Goal: Transaction & Acquisition: Obtain resource

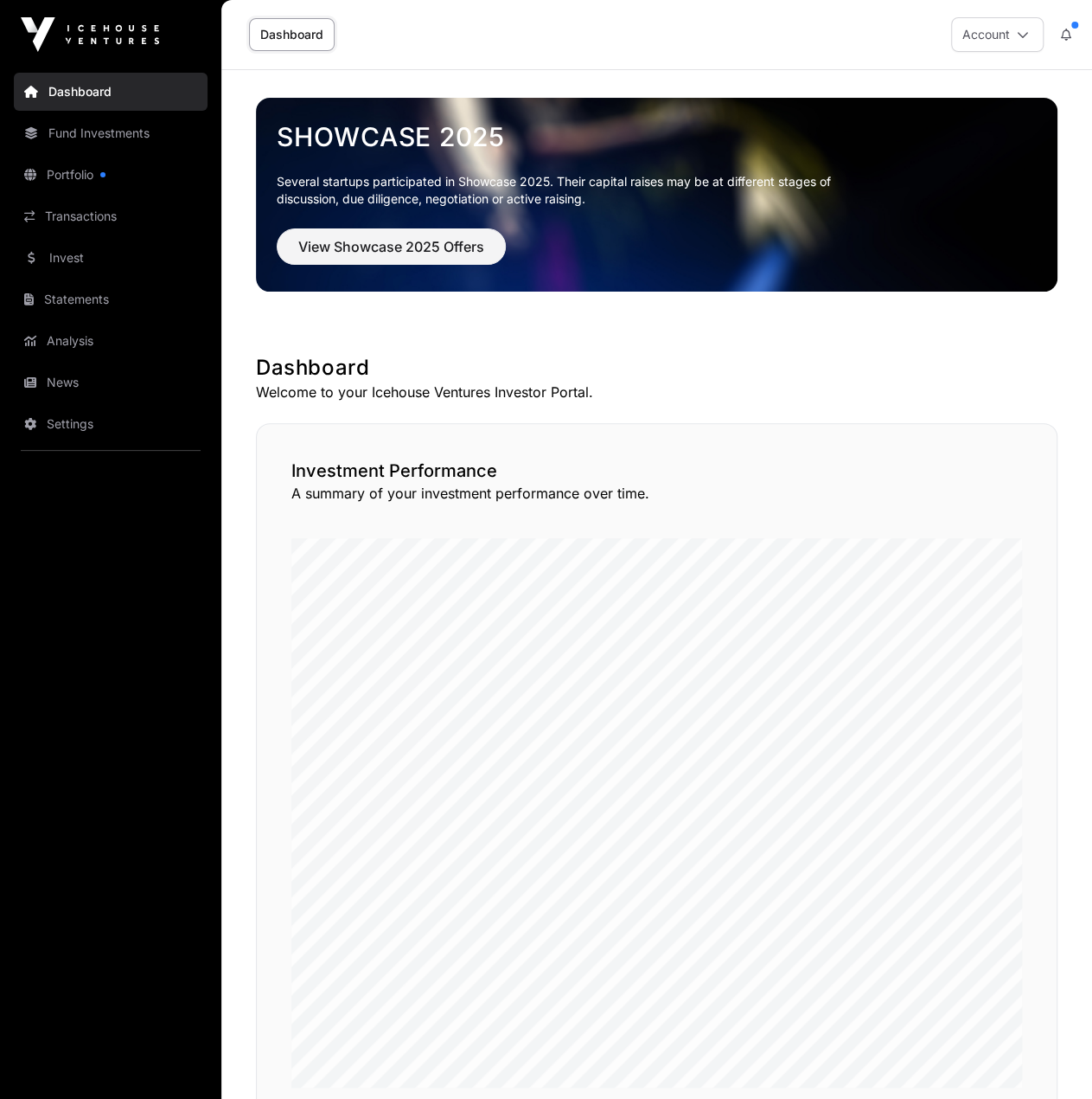
click at [104, 142] on link "Fund Investments" at bounding box center [110, 133] width 194 height 38
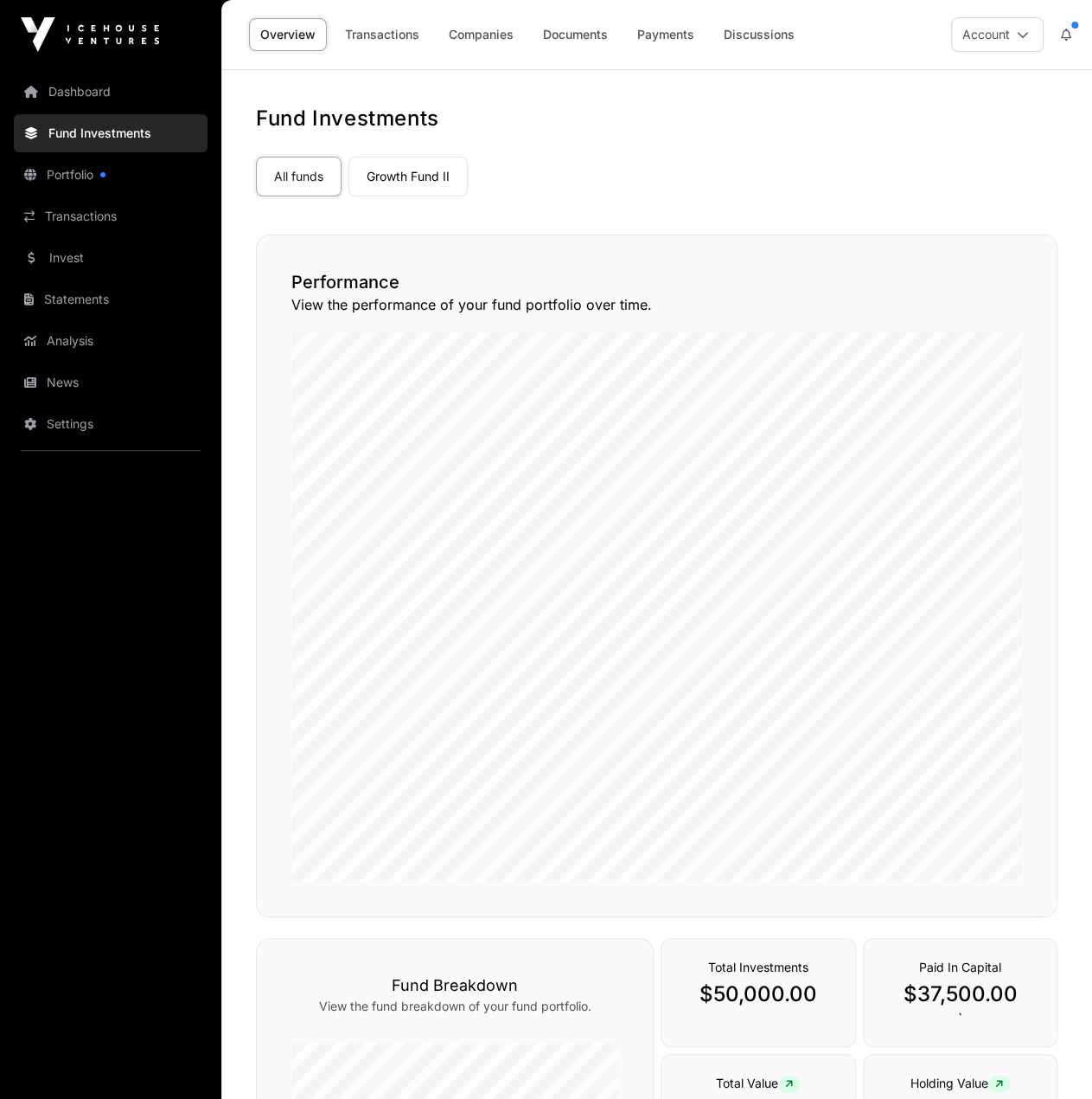
click at [98, 226] on link "Transactions" at bounding box center [110, 216] width 194 height 38
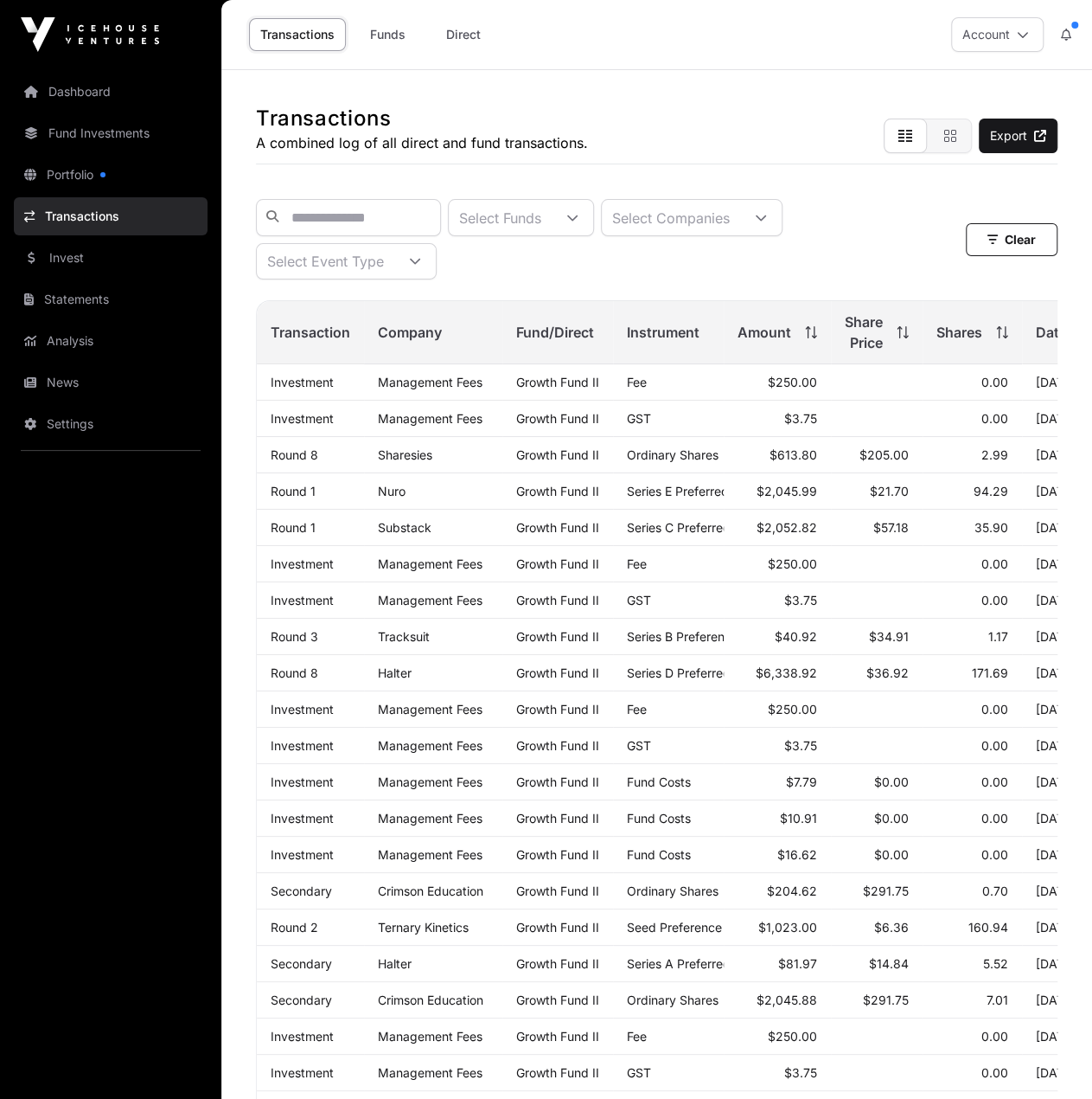
scroll to position [573, 0]
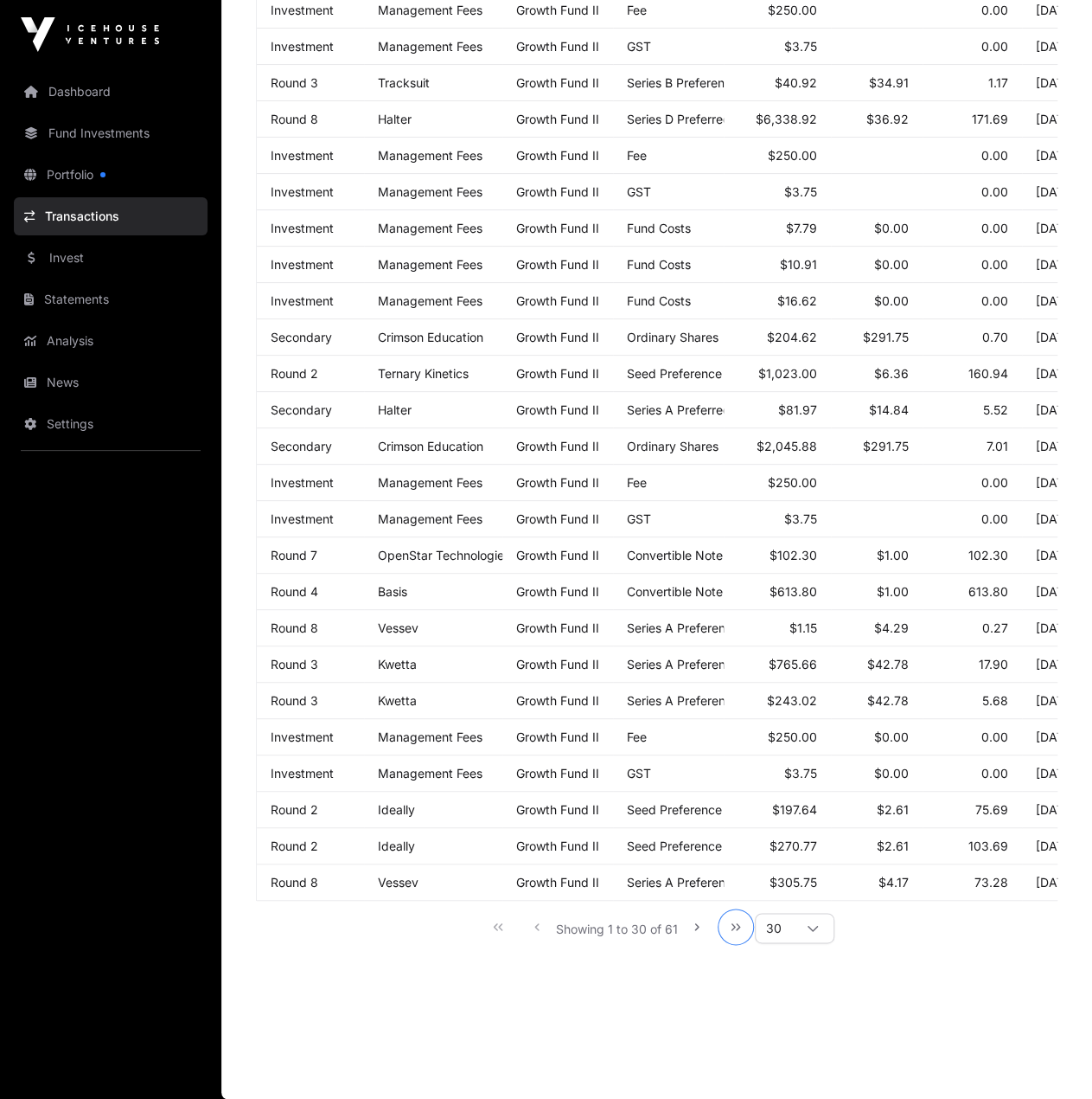
click at [735, 925] on icon "Last Page" at bounding box center [735, 926] width 12 height 12
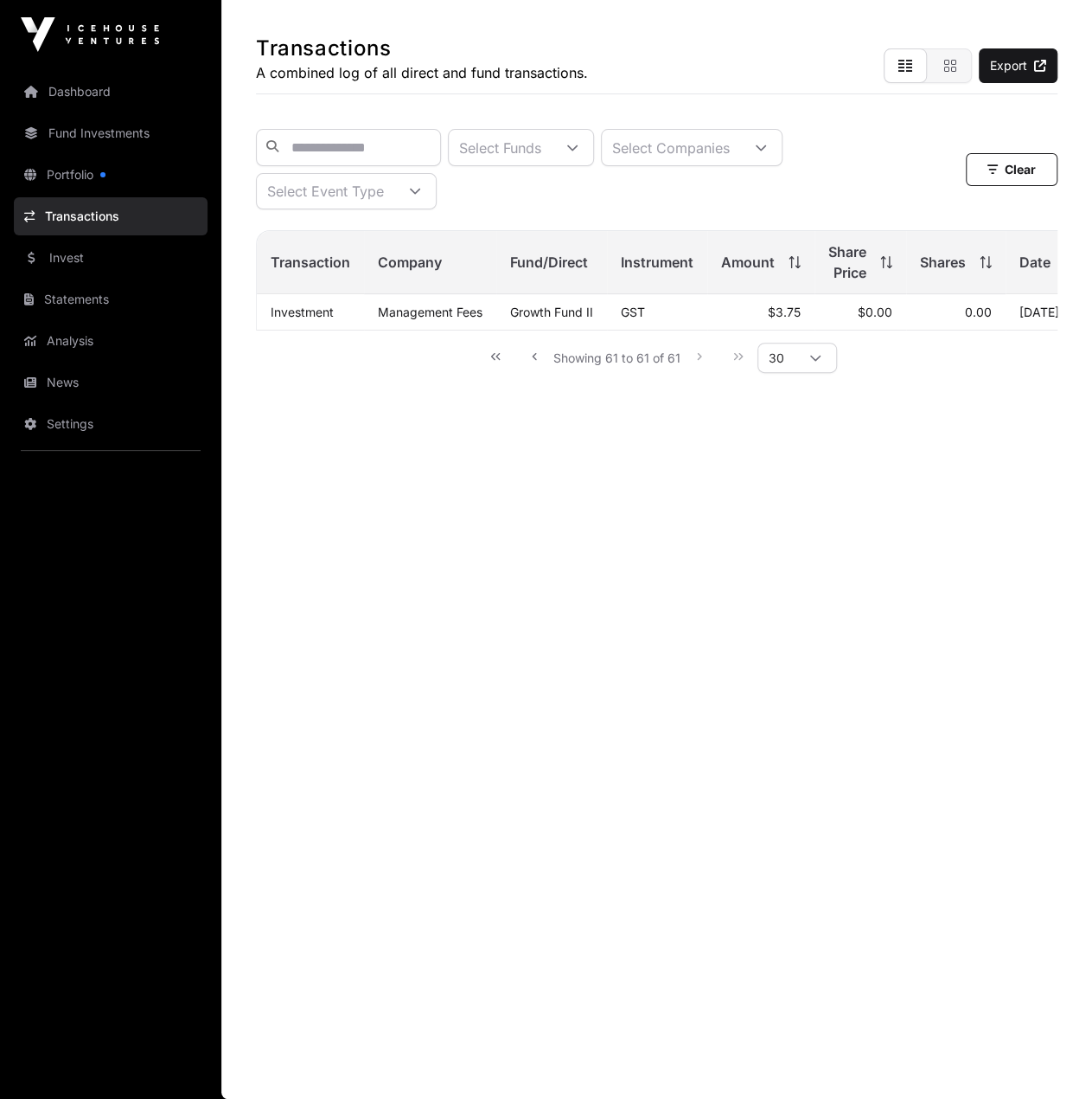
scroll to position [70, 0]
click at [499, 374] on button "First Page" at bounding box center [495, 357] width 34 height 34
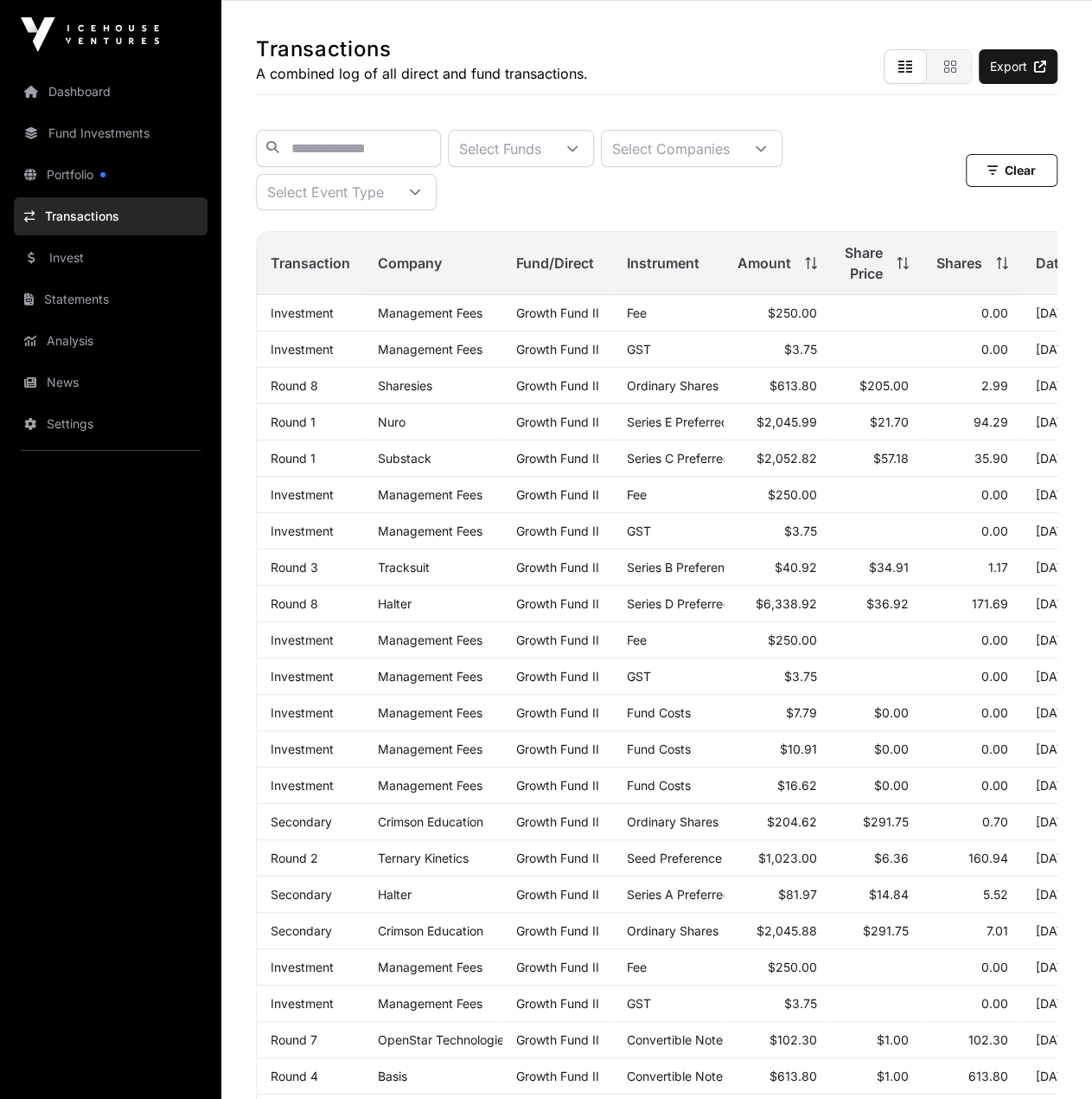
click at [82, 98] on link "Dashboard" at bounding box center [110, 91] width 194 height 38
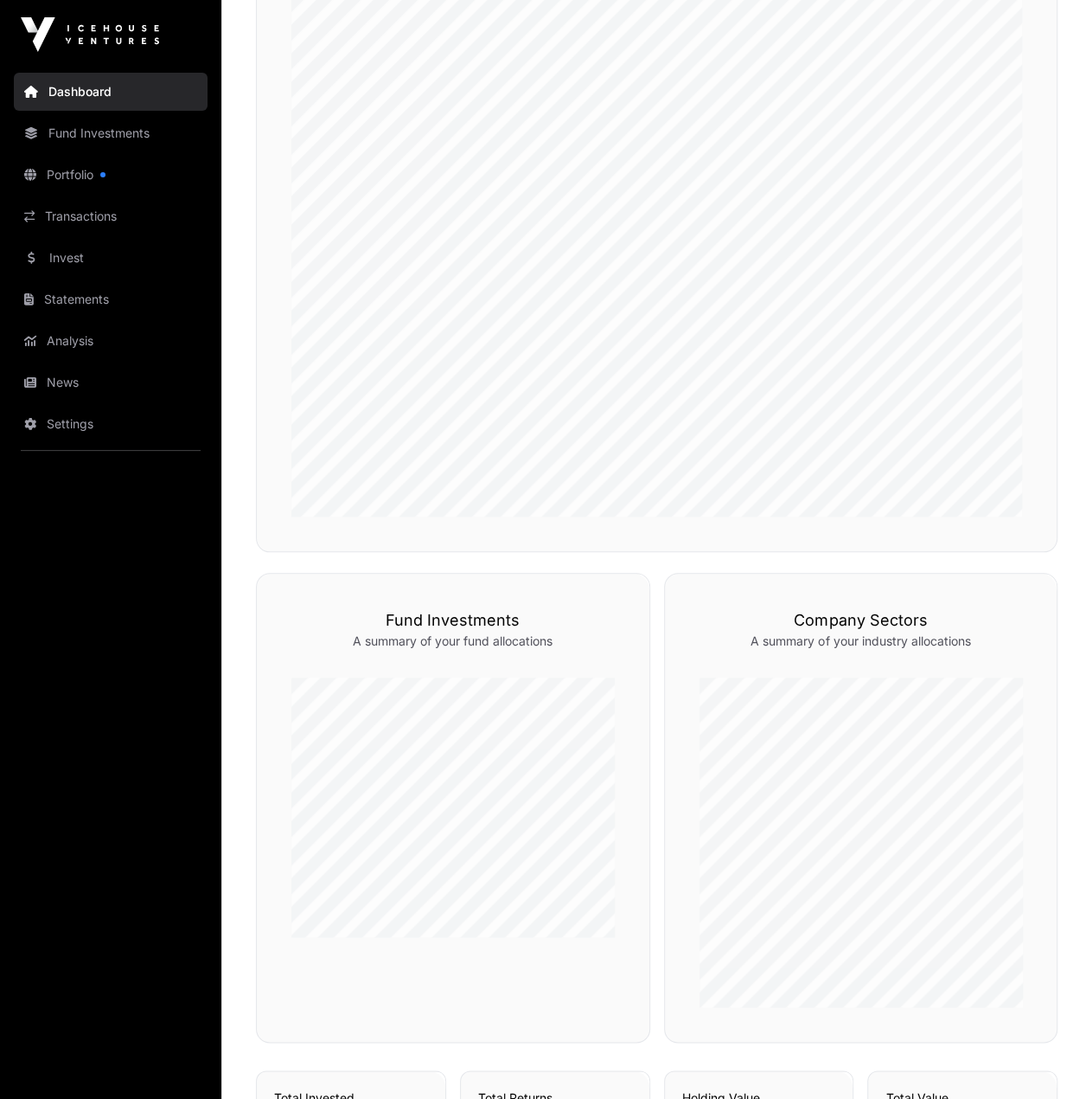
scroll to position [1004, 0]
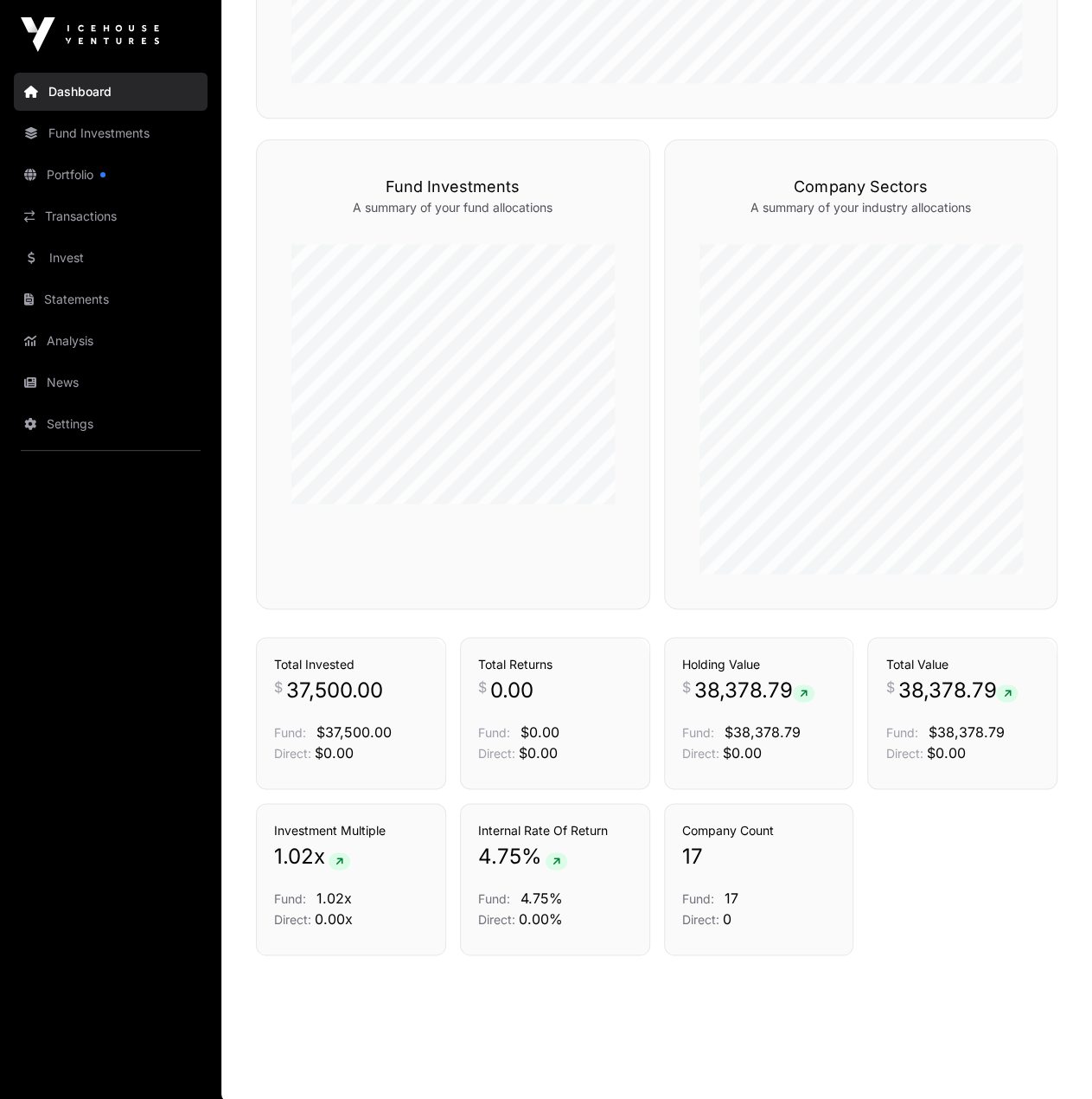
click at [370, 615] on link "Transactions" at bounding box center [392, 607] width 72 height 18
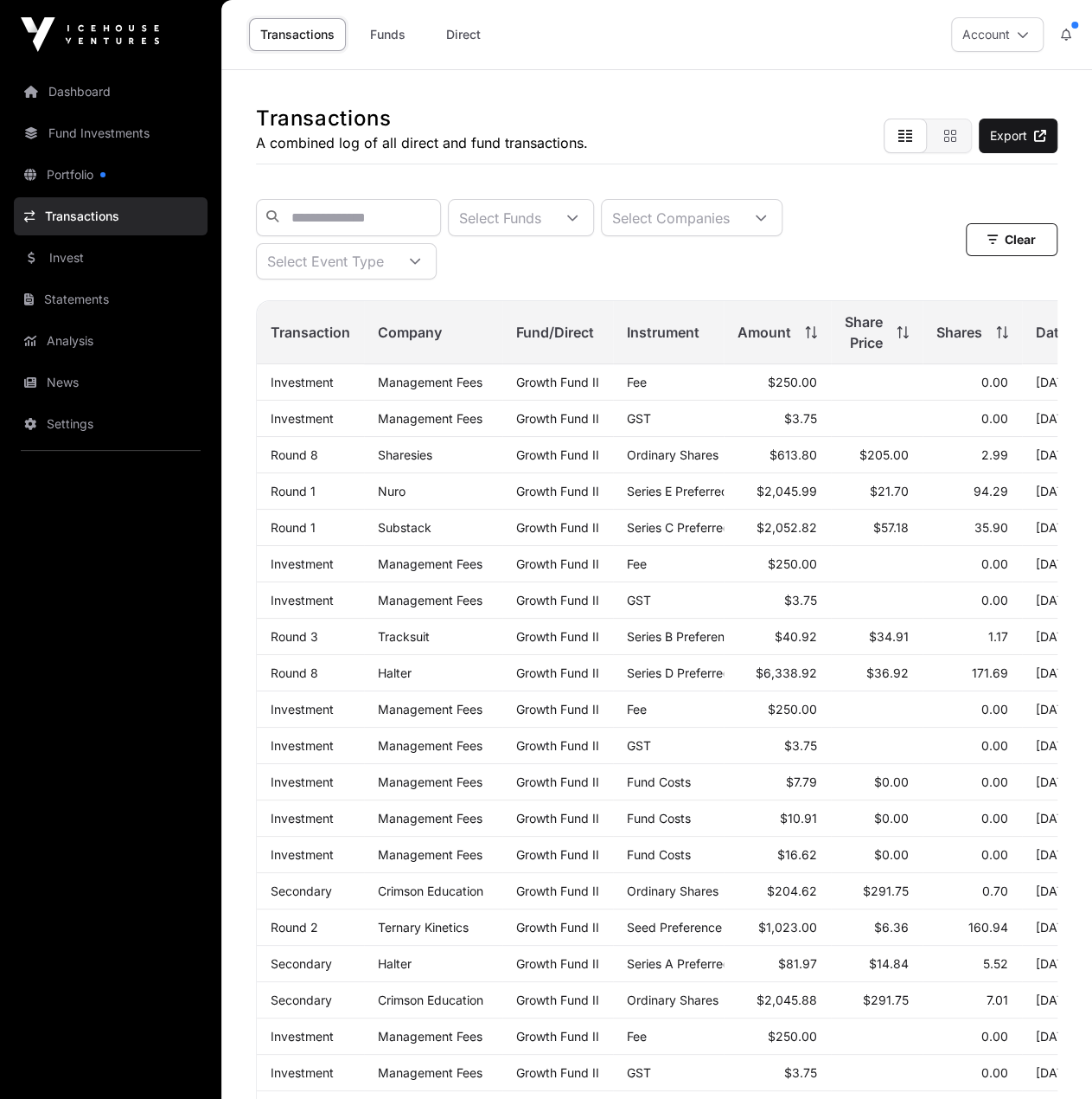
click at [479, 38] on link "Direct" at bounding box center [463, 34] width 70 height 33
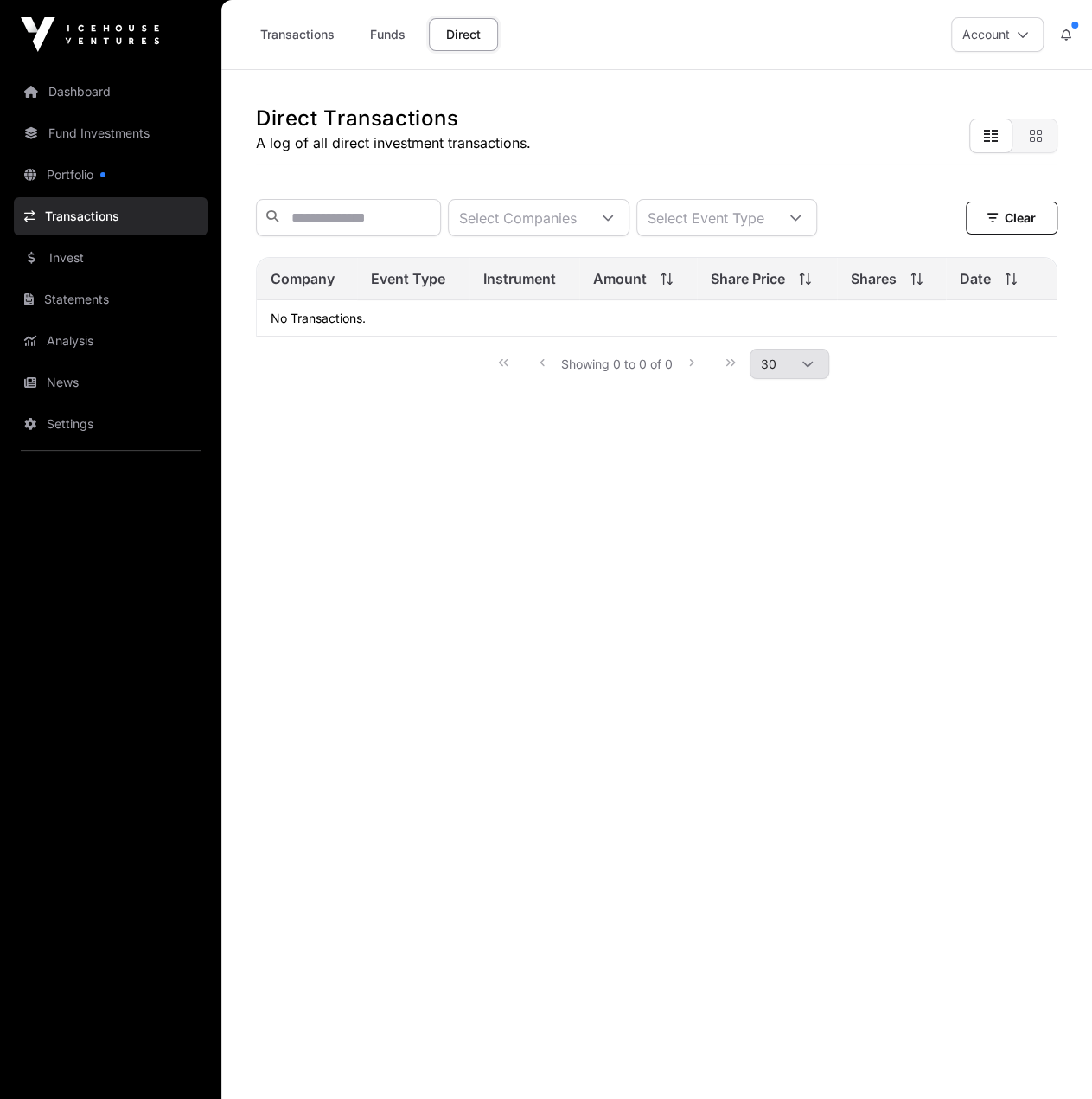
click at [390, 24] on link "Funds" at bounding box center [387, 34] width 70 height 33
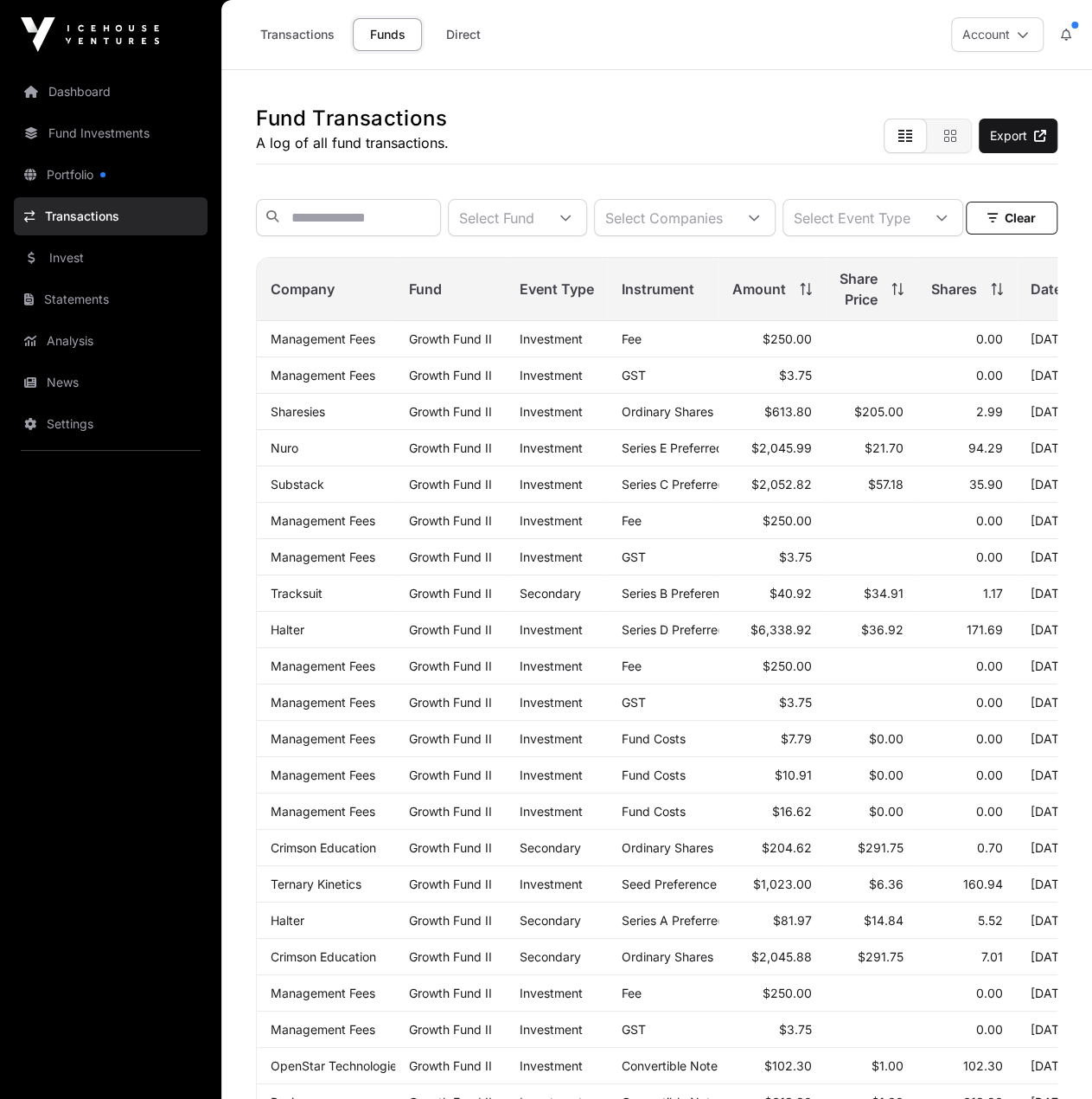
click at [326, 31] on link "Transactions" at bounding box center [297, 34] width 97 height 33
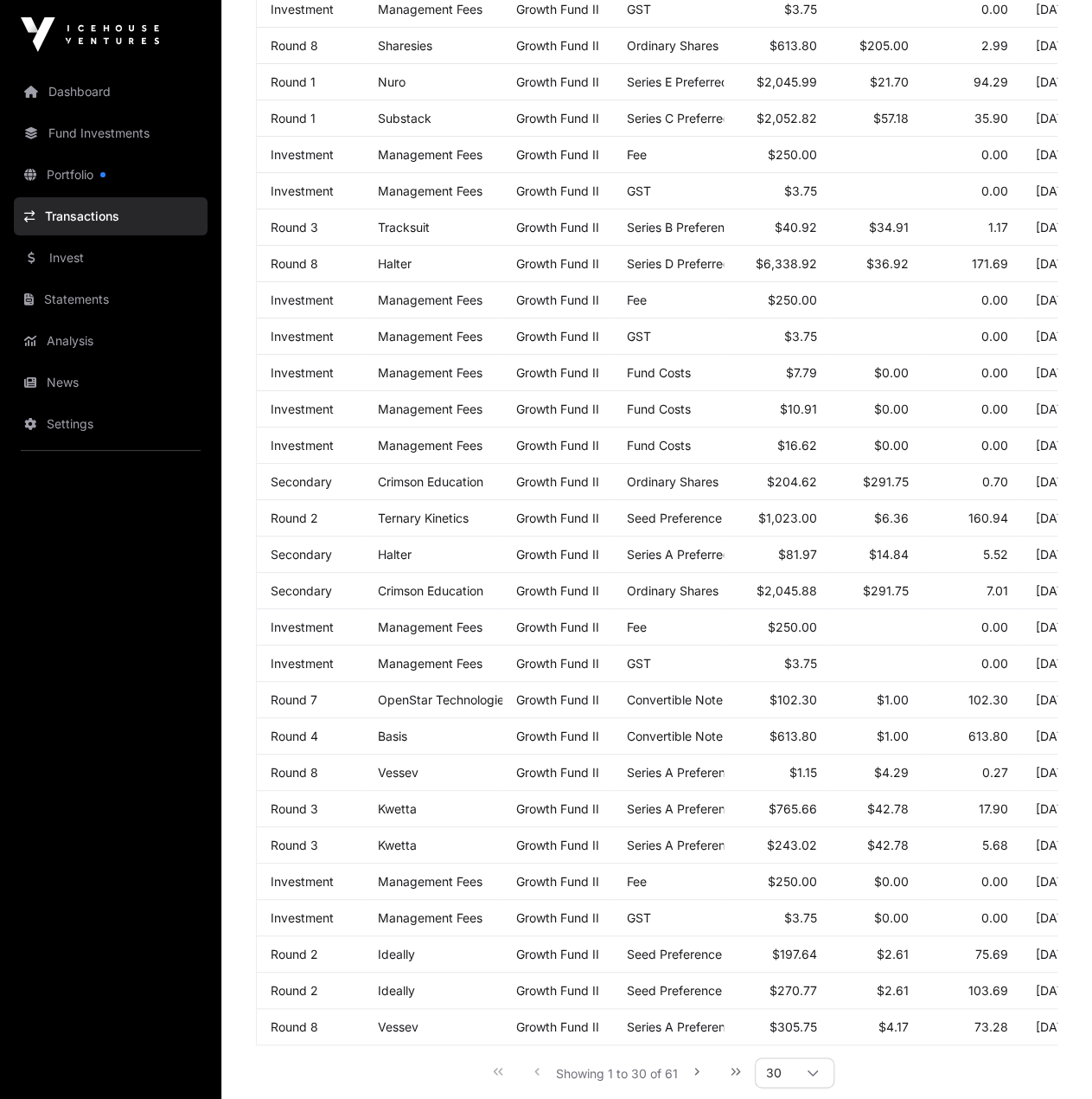
scroll to position [573, 0]
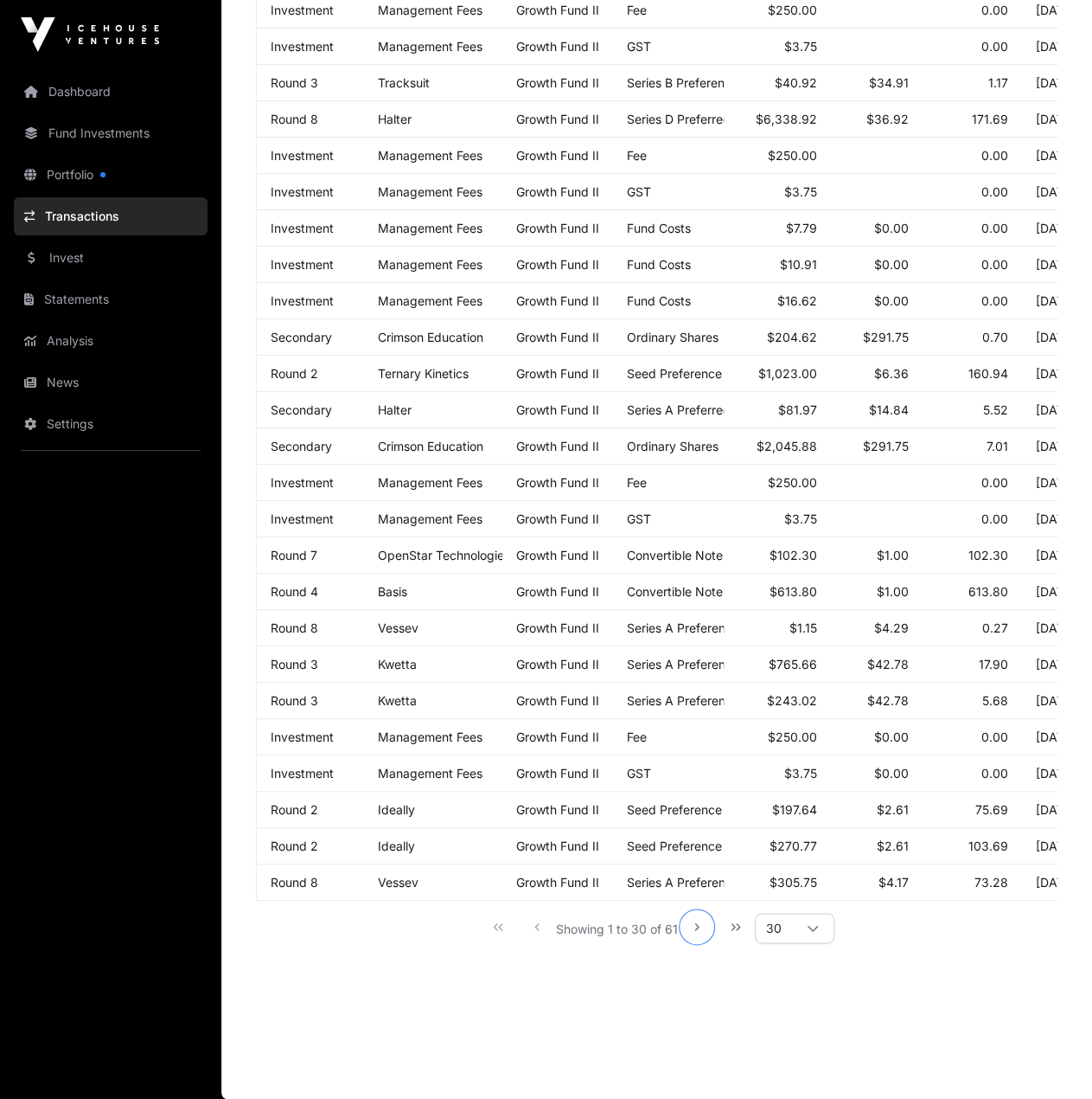
click at [701, 929] on icon "Next Page" at bounding box center [696, 926] width 12 height 12
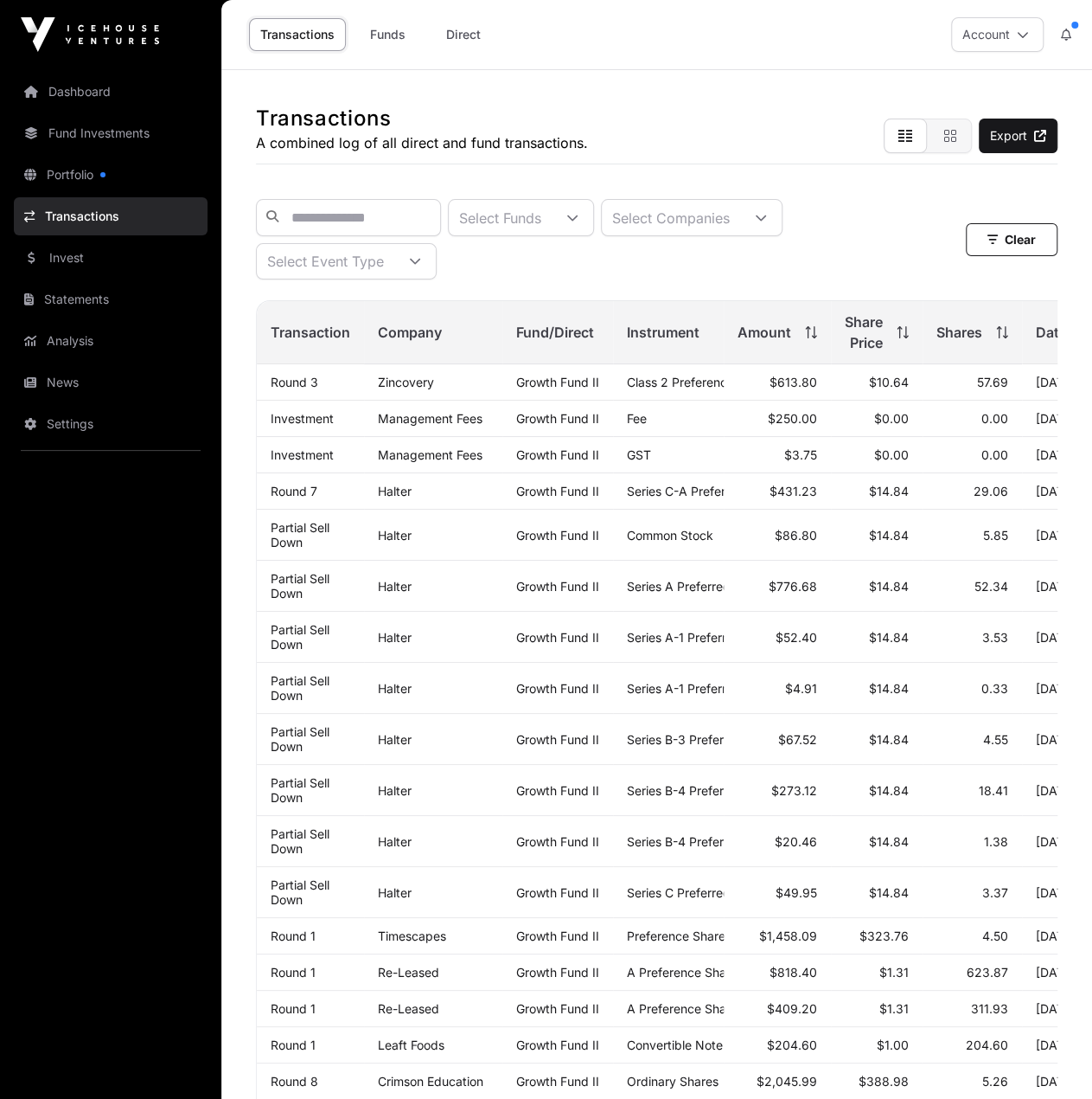
scroll to position [688, 0]
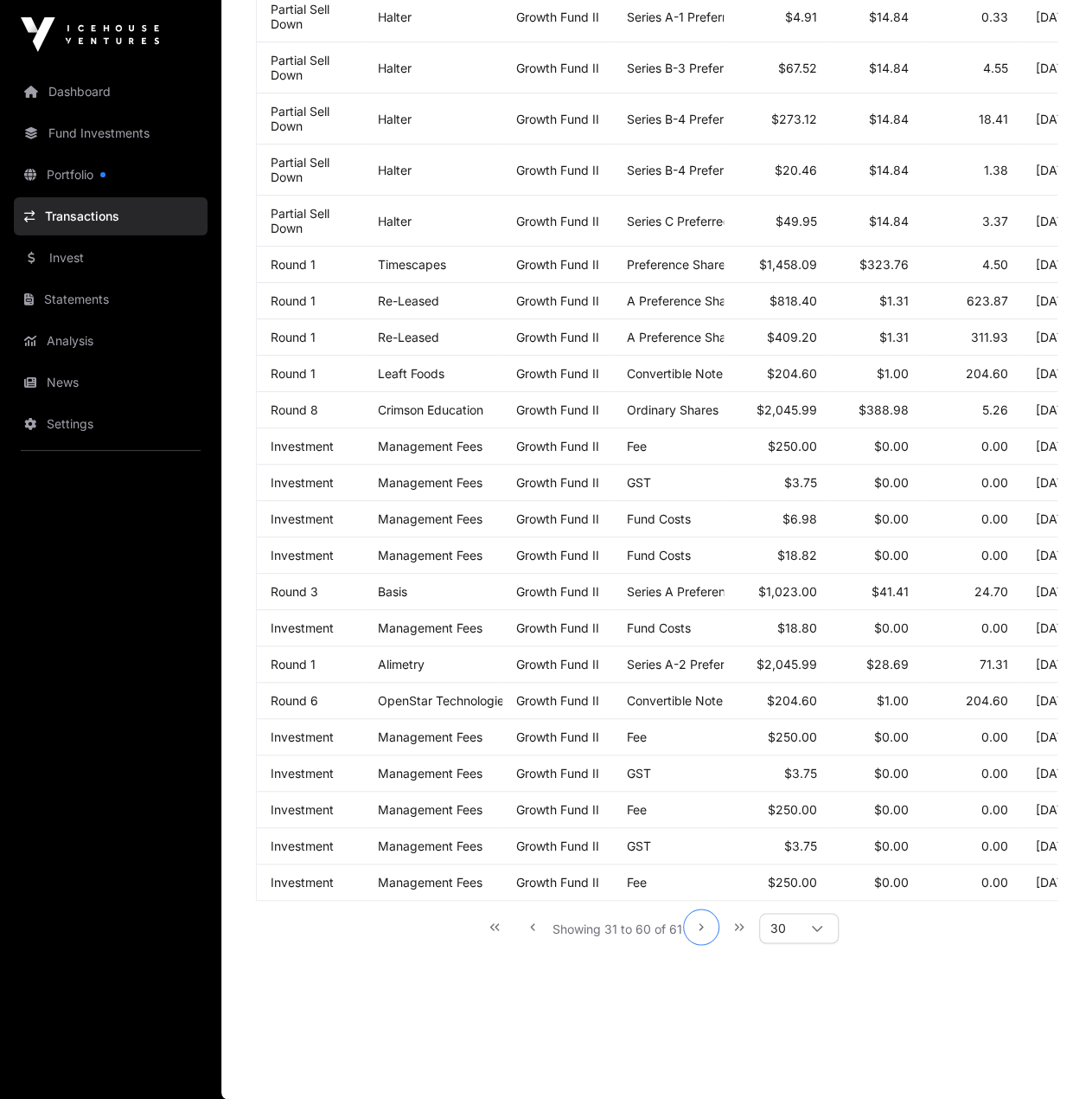
click at [697, 922] on icon "Next Page" at bounding box center [701, 926] width 12 height 12
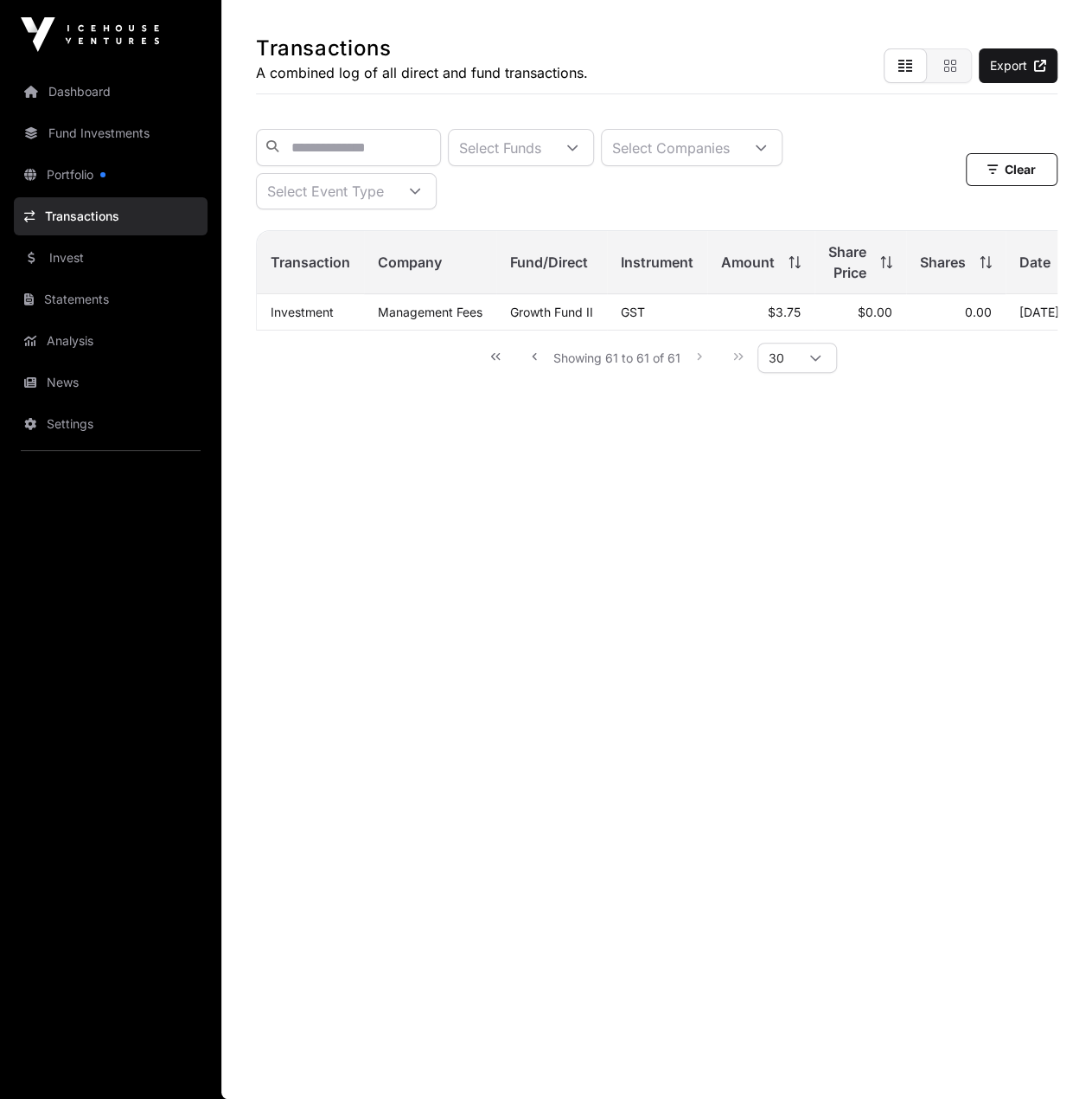
scroll to position [70, 0]
click at [136, 108] on link "Dashboard" at bounding box center [110, 91] width 194 height 38
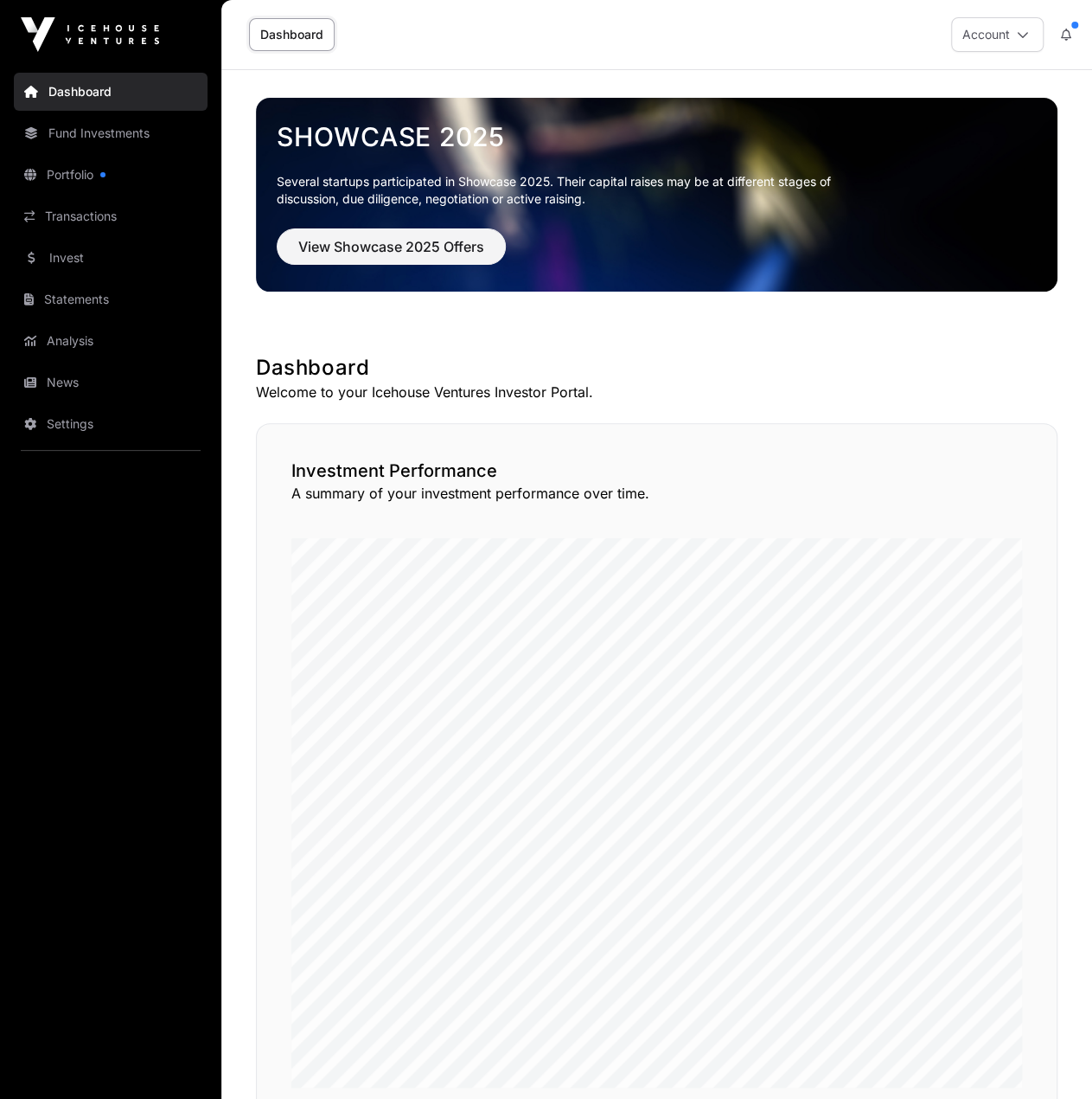
click at [983, 33] on button "Account" at bounding box center [998, 34] width 93 height 34
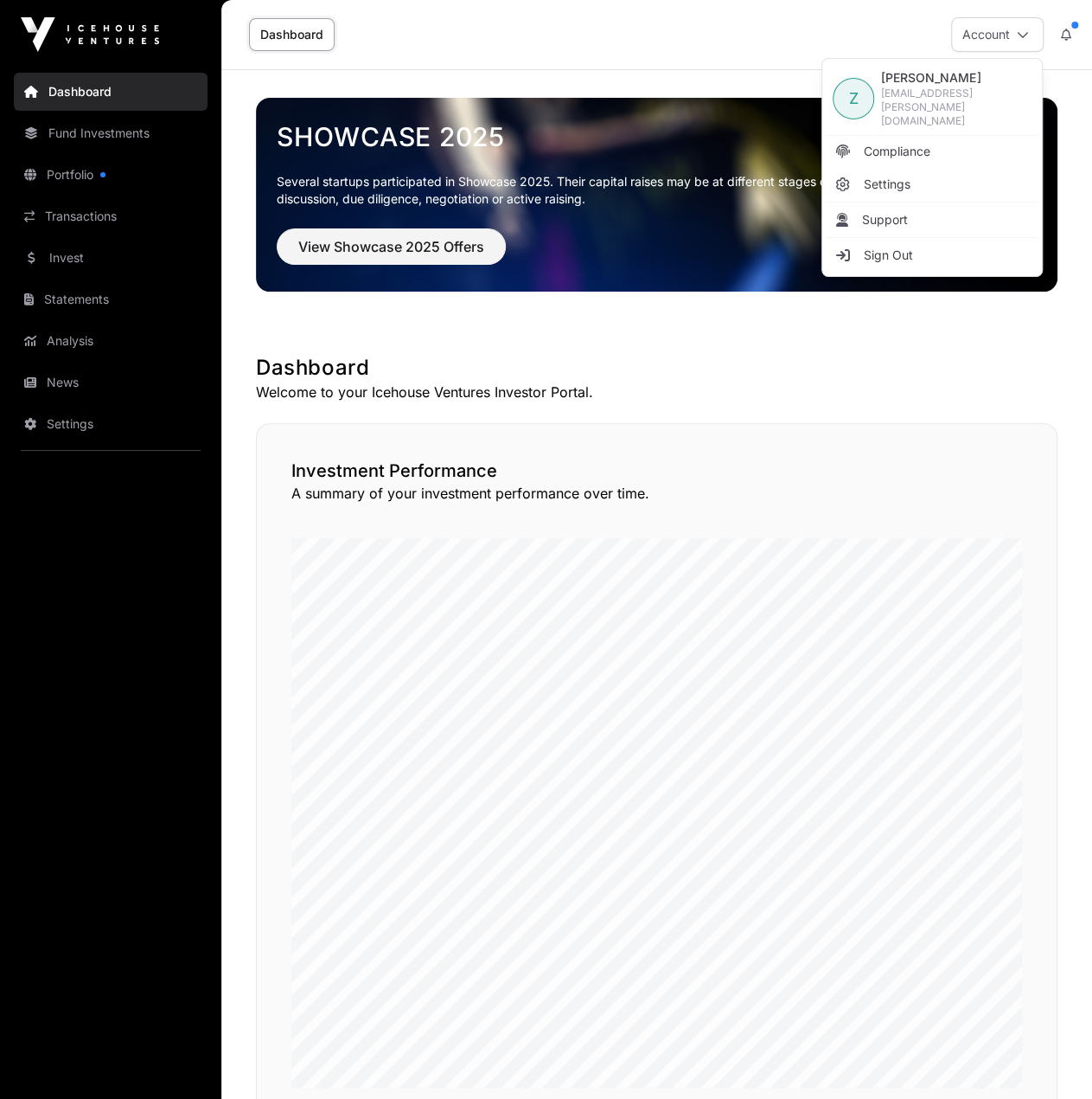
click at [737, 284] on img at bounding box center [657, 194] width 802 height 194
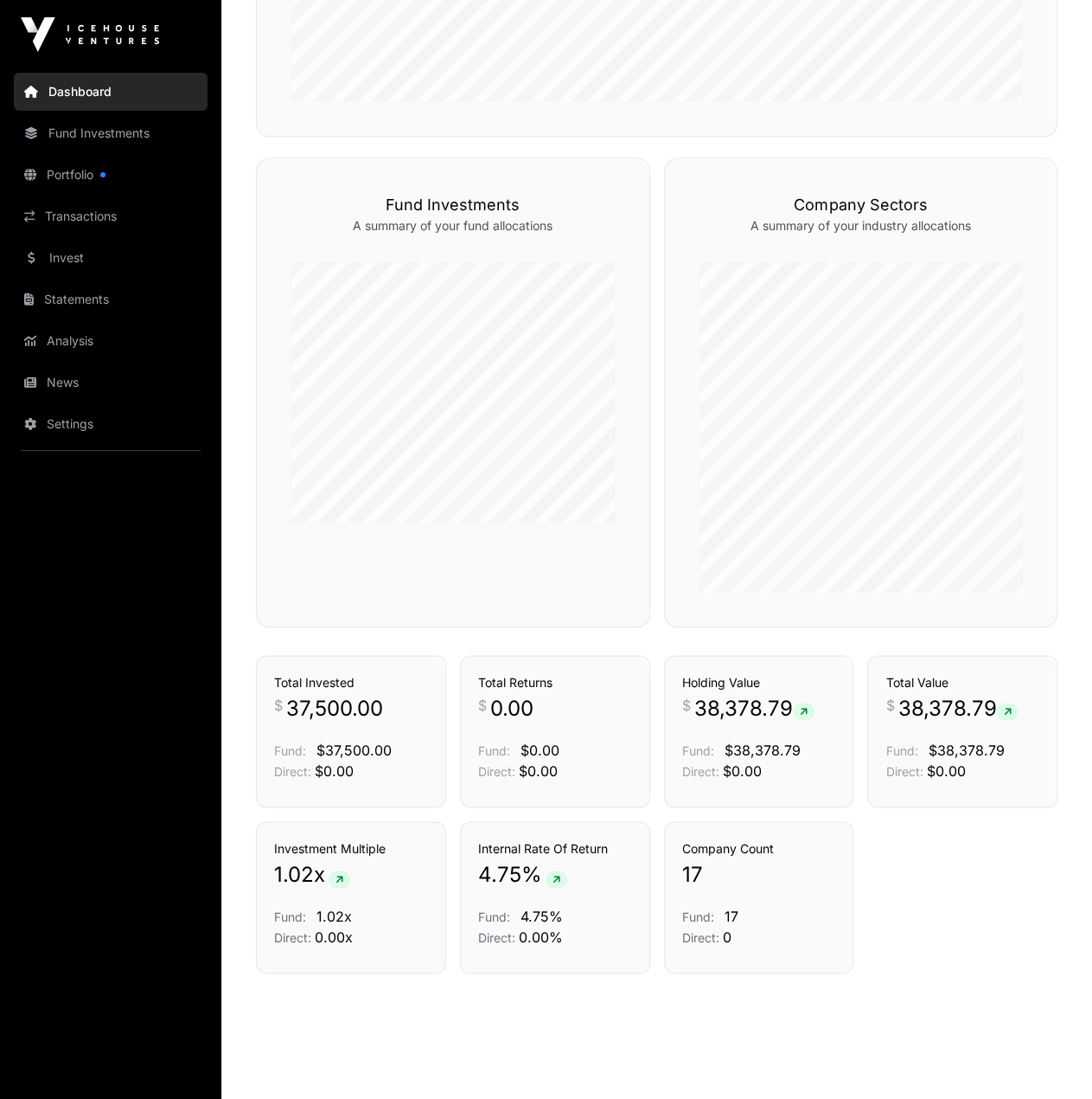
scroll to position [1004, 0]
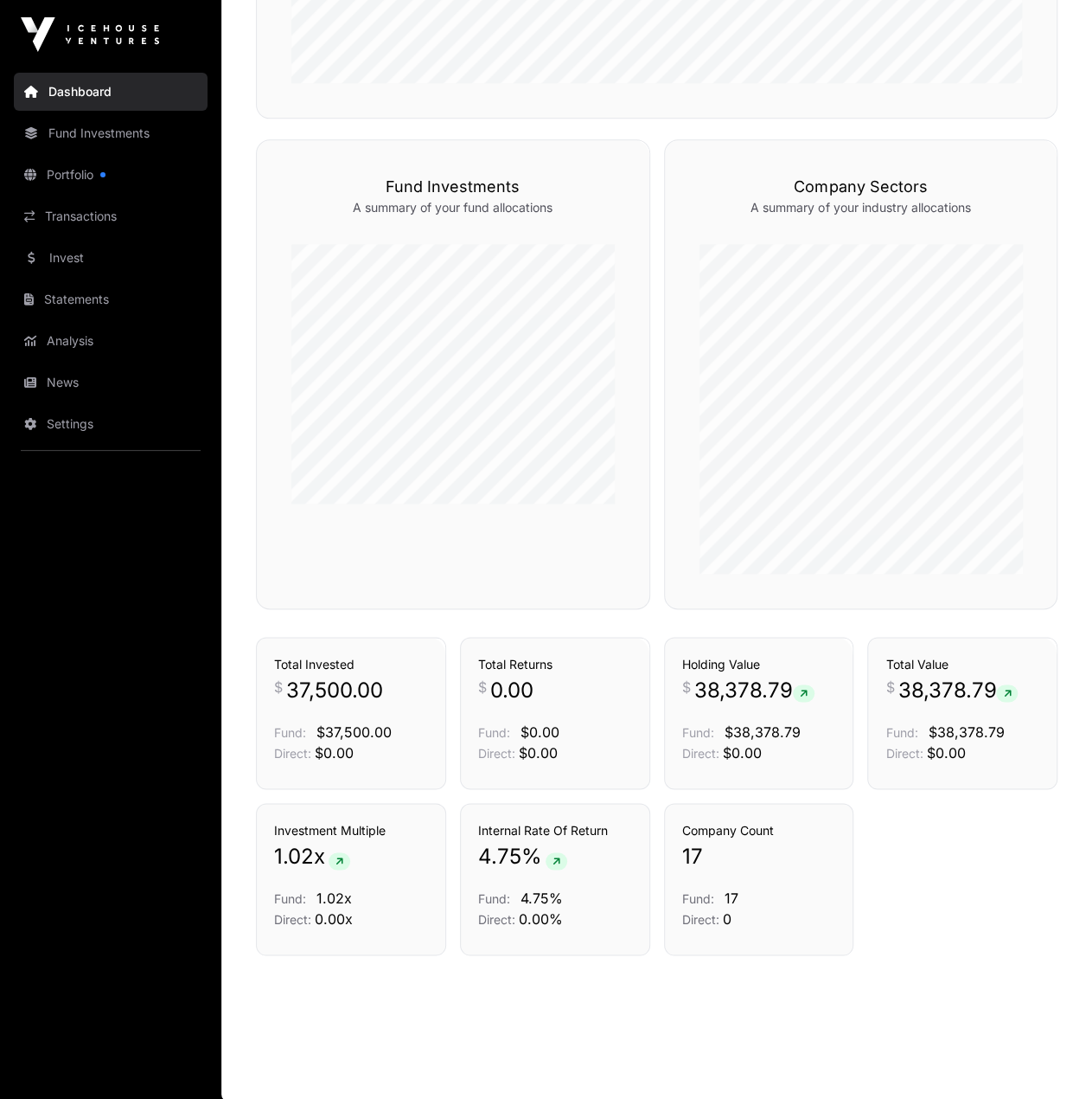
click at [381, 615] on link "Transactions" at bounding box center [392, 607] width 72 height 18
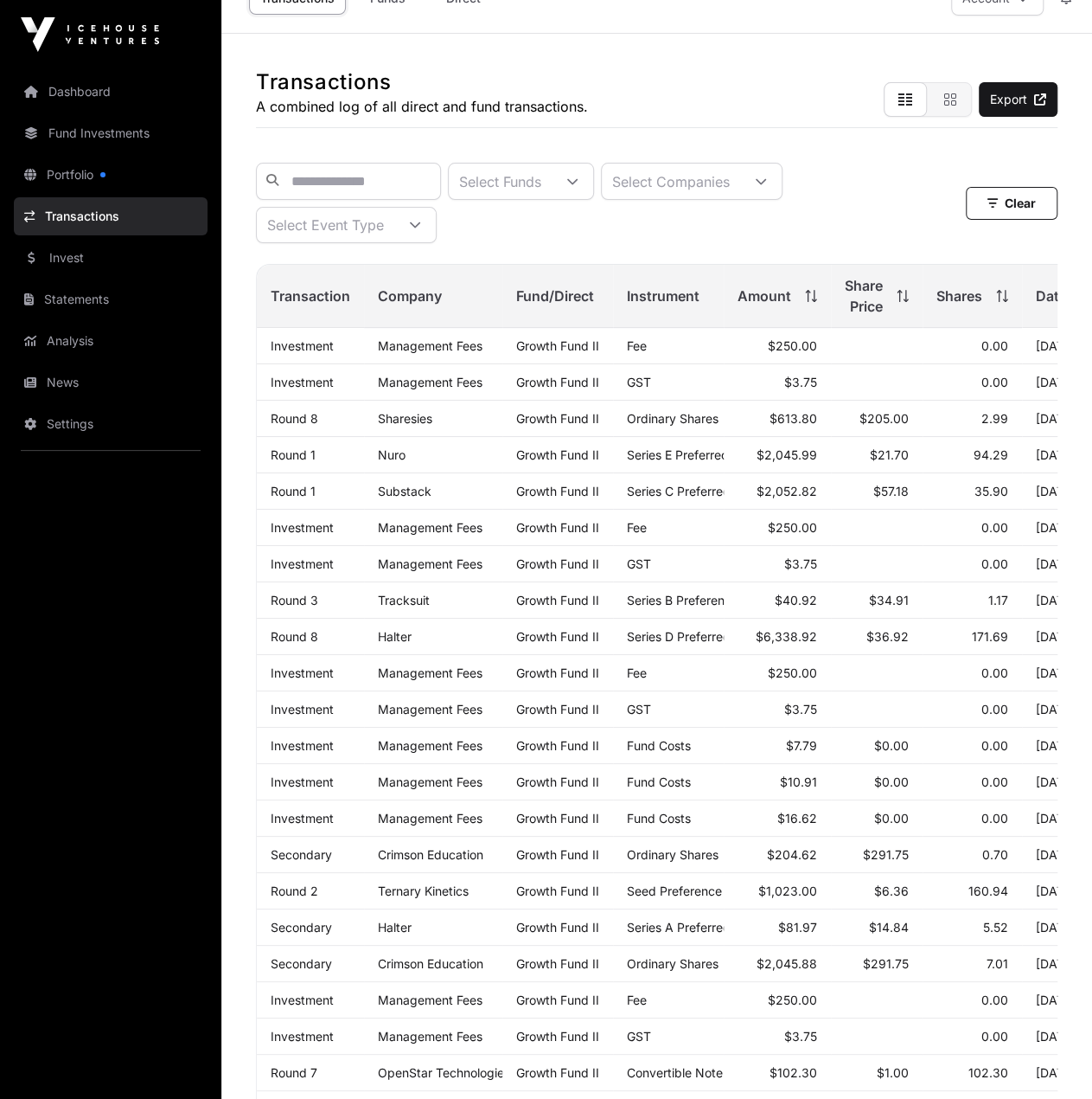
scroll to position [56, 0]
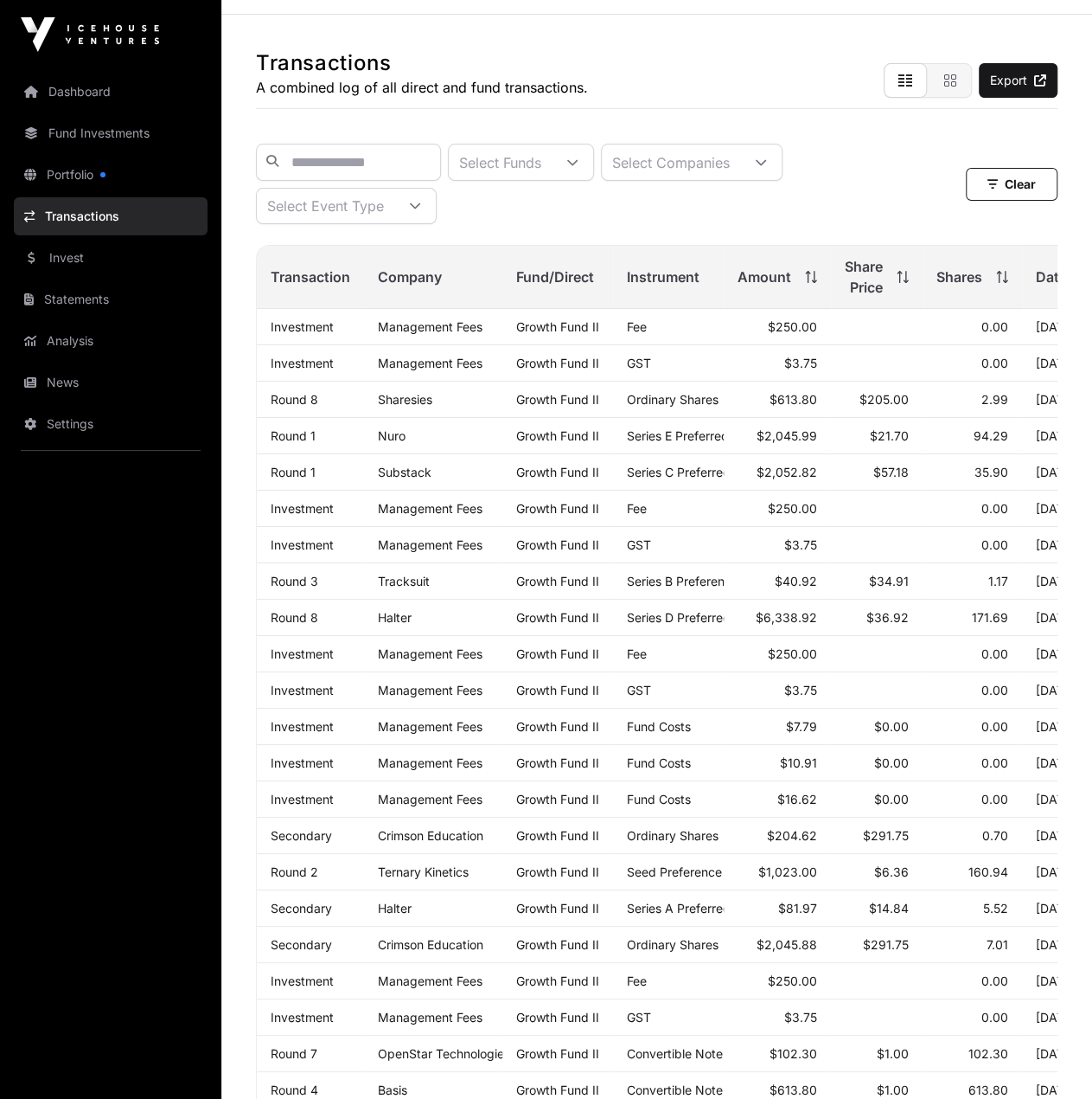
click at [945, 75] on icon "button" at bounding box center [950, 80] width 14 height 14
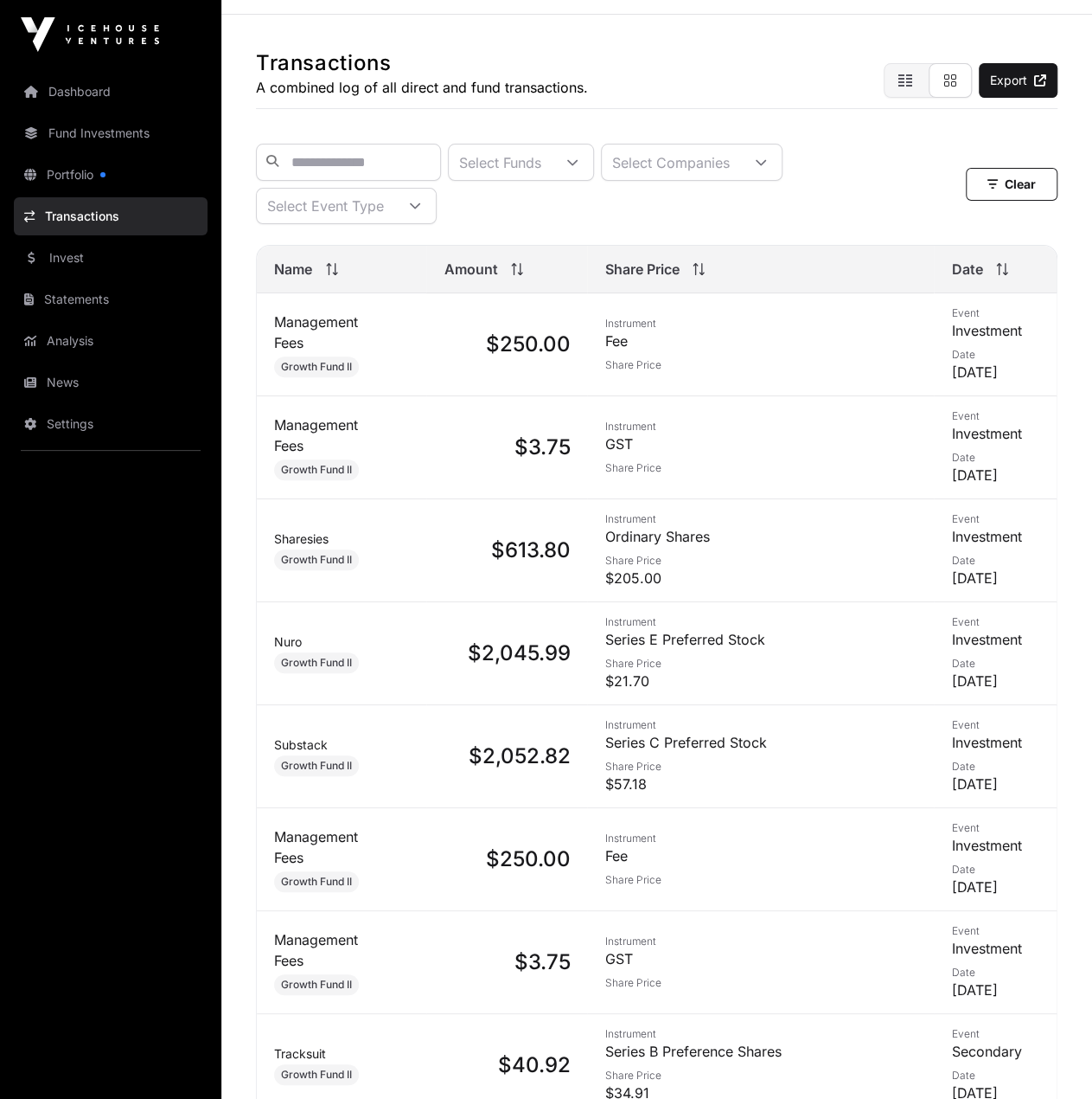
click at [495, 294] on th "Amount" at bounding box center [506, 269] width 161 height 47
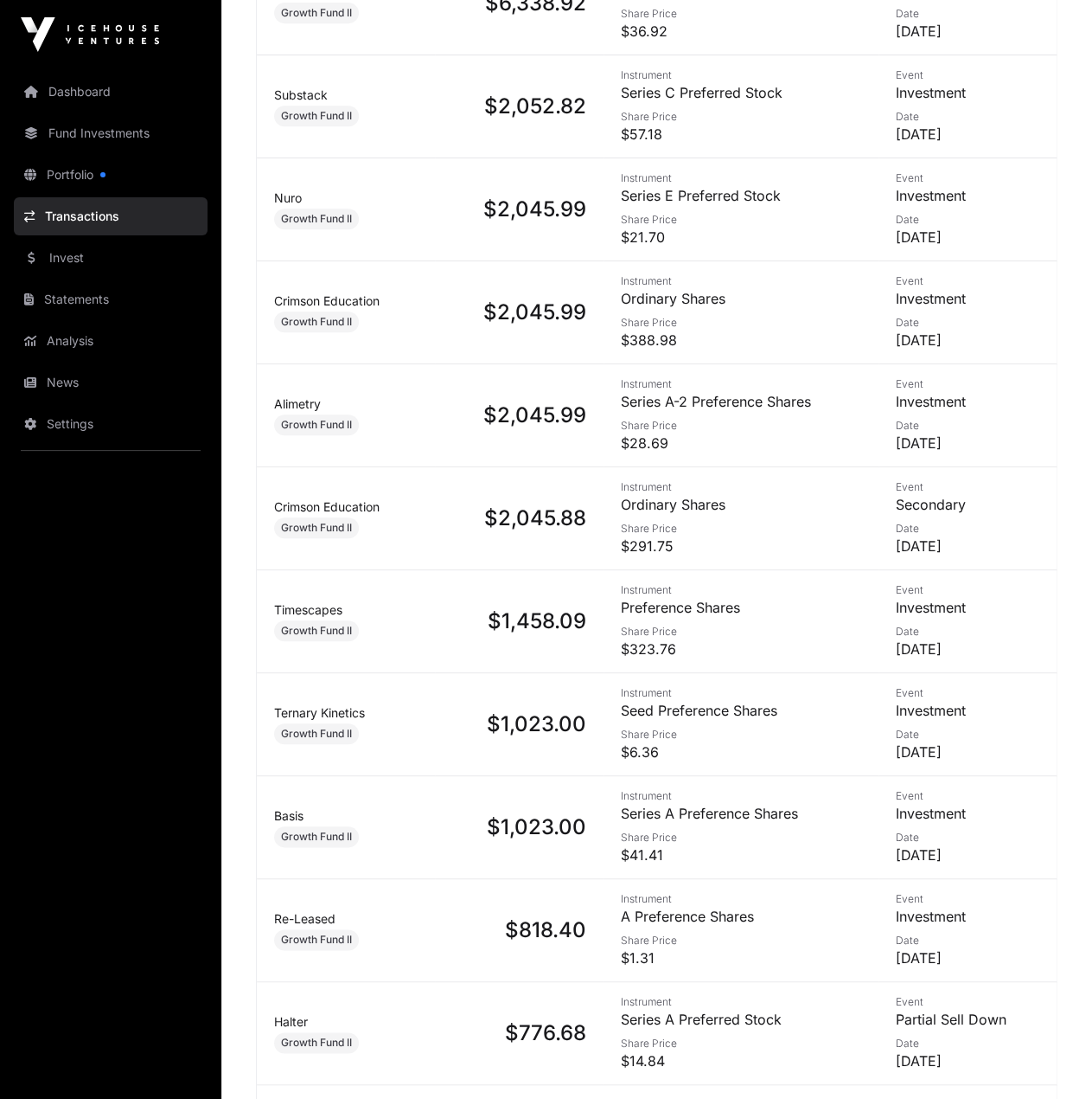
scroll to position [0, 0]
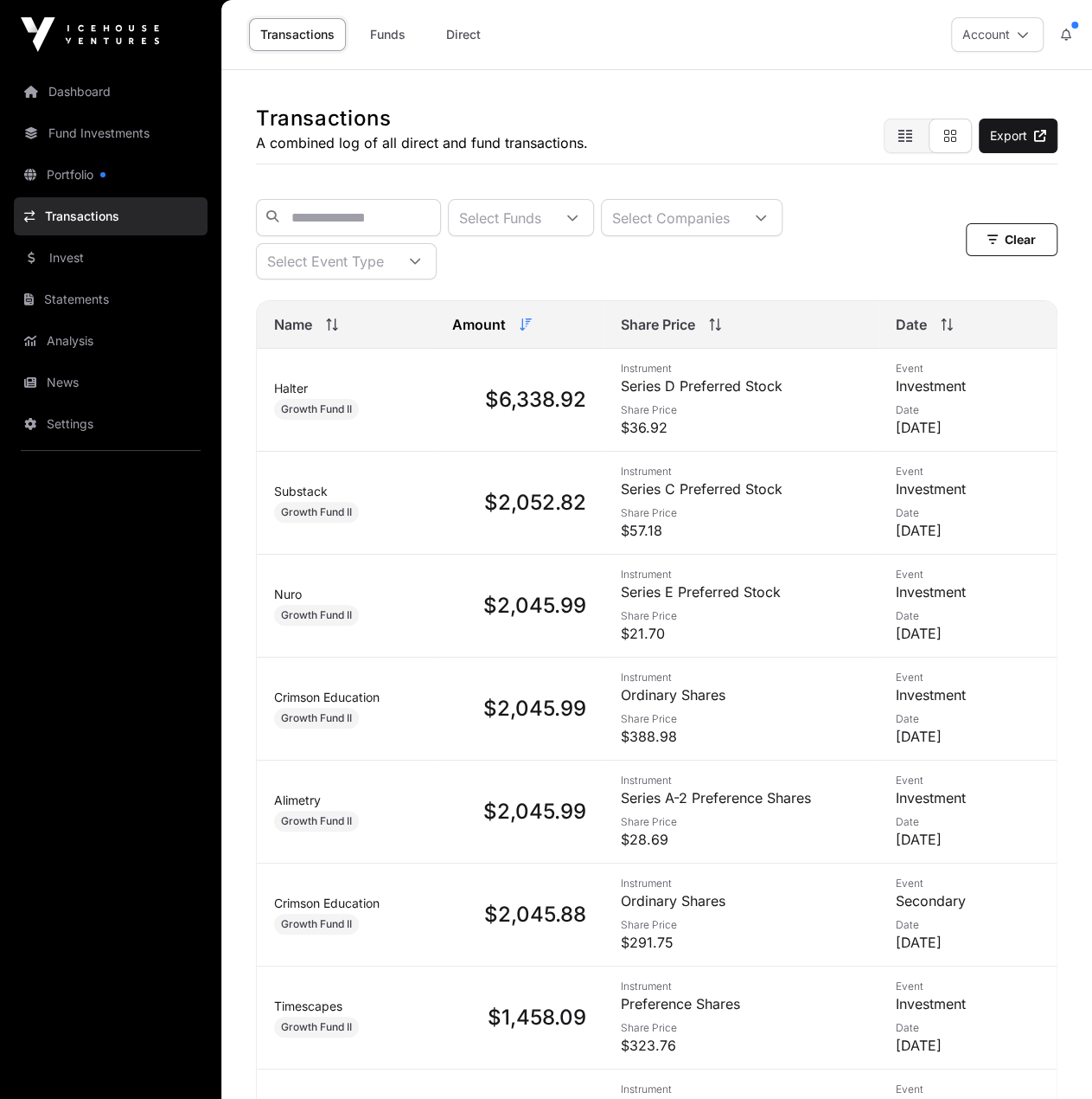
click at [487, 334] on span "Amount" at bounding box center [479, 324] width 54 height 20
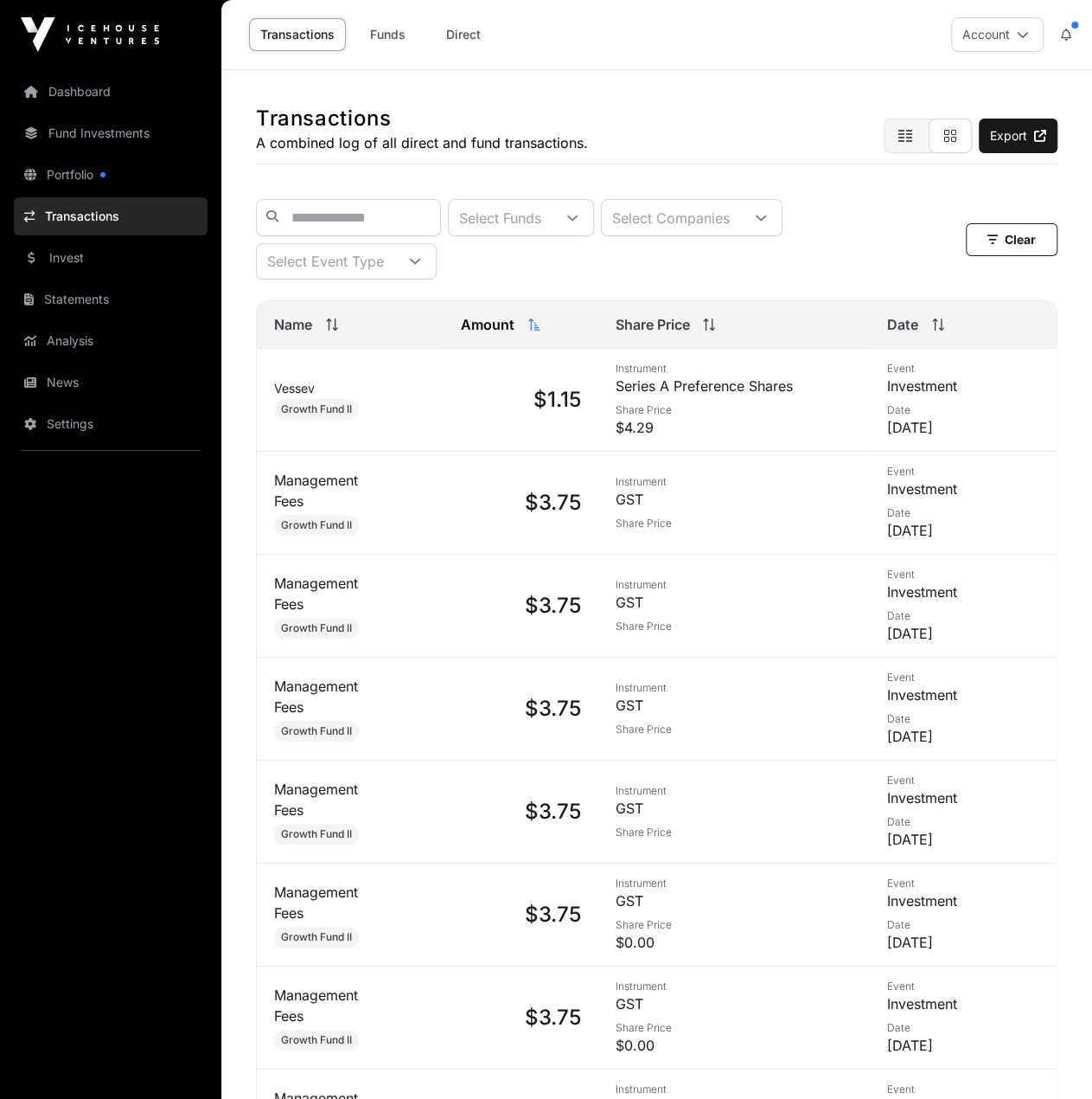
click at [487, 334] on span "Amount" at bounding box center [488, 324] width 54 height 20
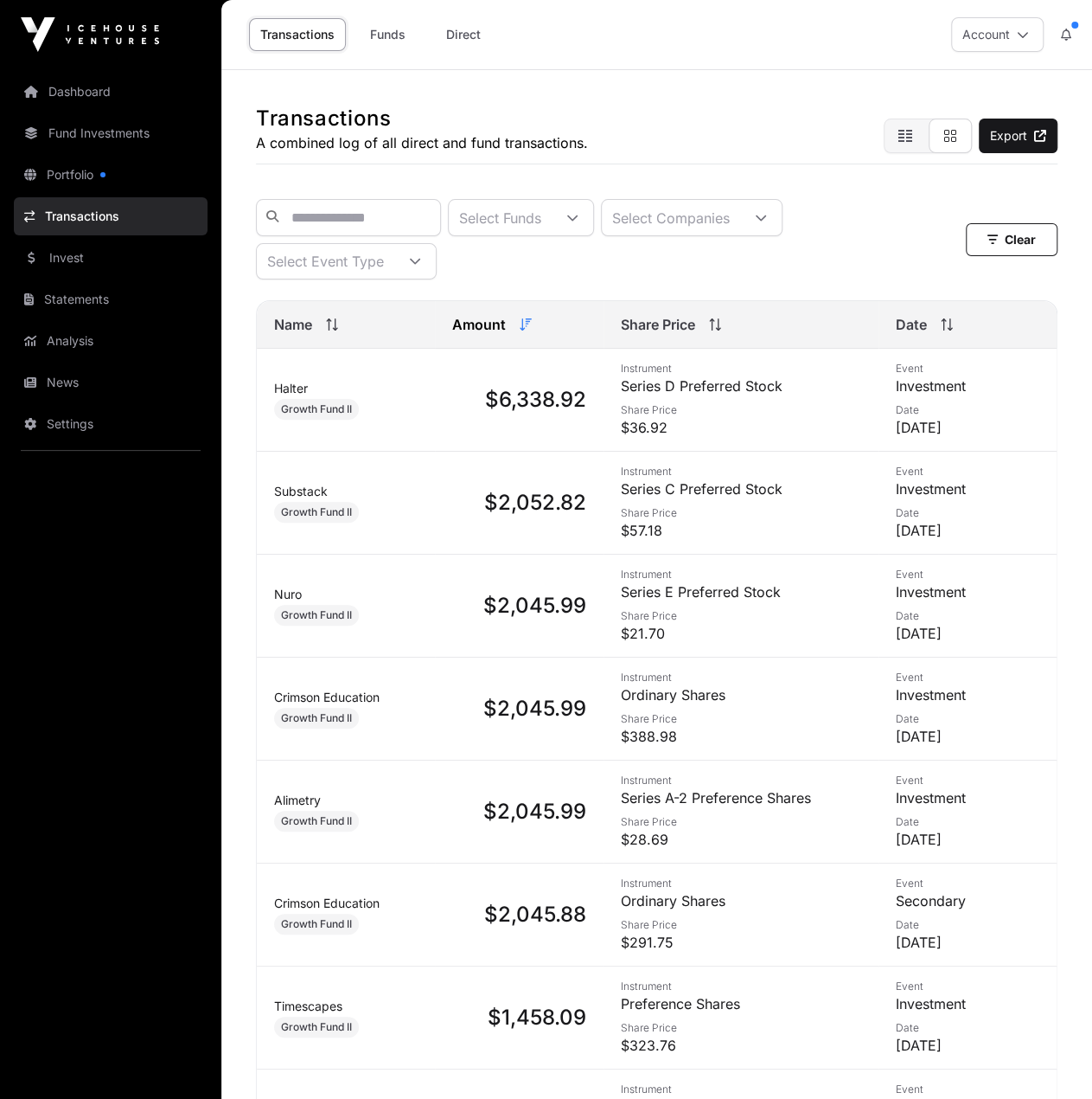
click at [133, 255] on link "Invest" at bounding box center [110, 257] width 194 height 38
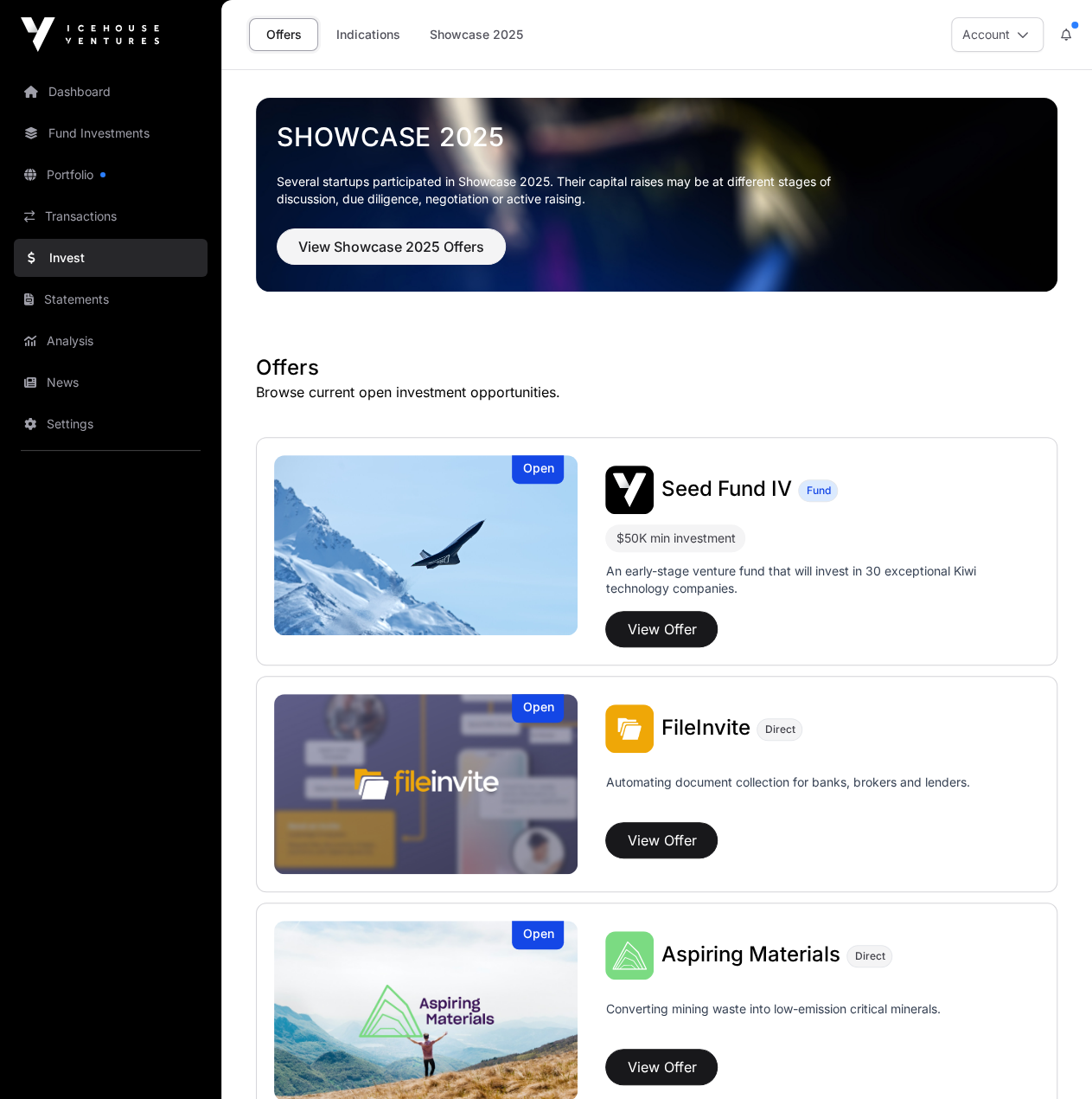
click at [120, 288] on link "Statements" at bounding box center [110, 299] width 194 height 38
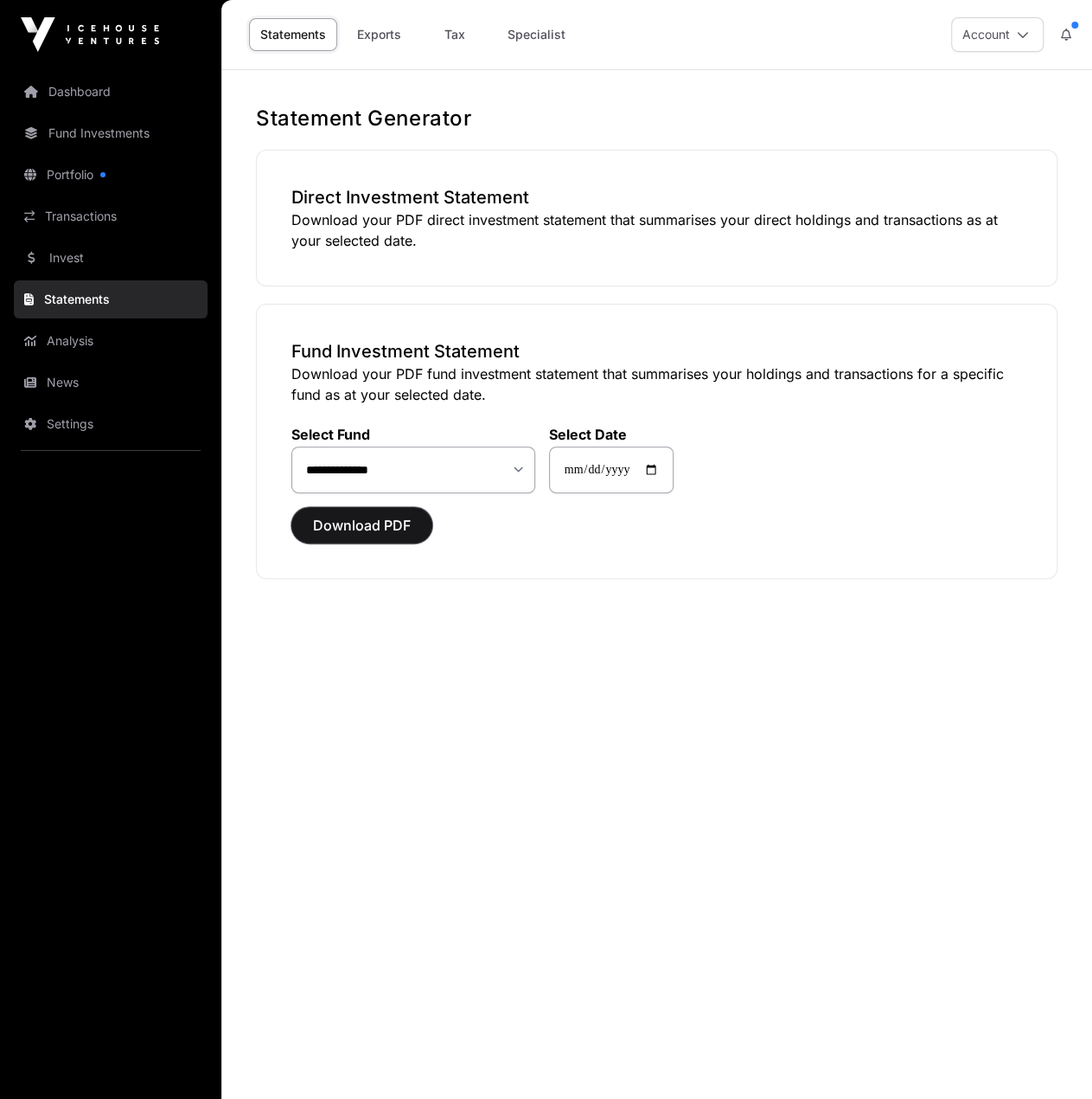
click at [399, 522] on span "Download PDF" at bounding box center [361, 525] width 98 height 20
click at [120, 98] on link "Dashboard" at bounding box center [110, 91] width 194 height 38
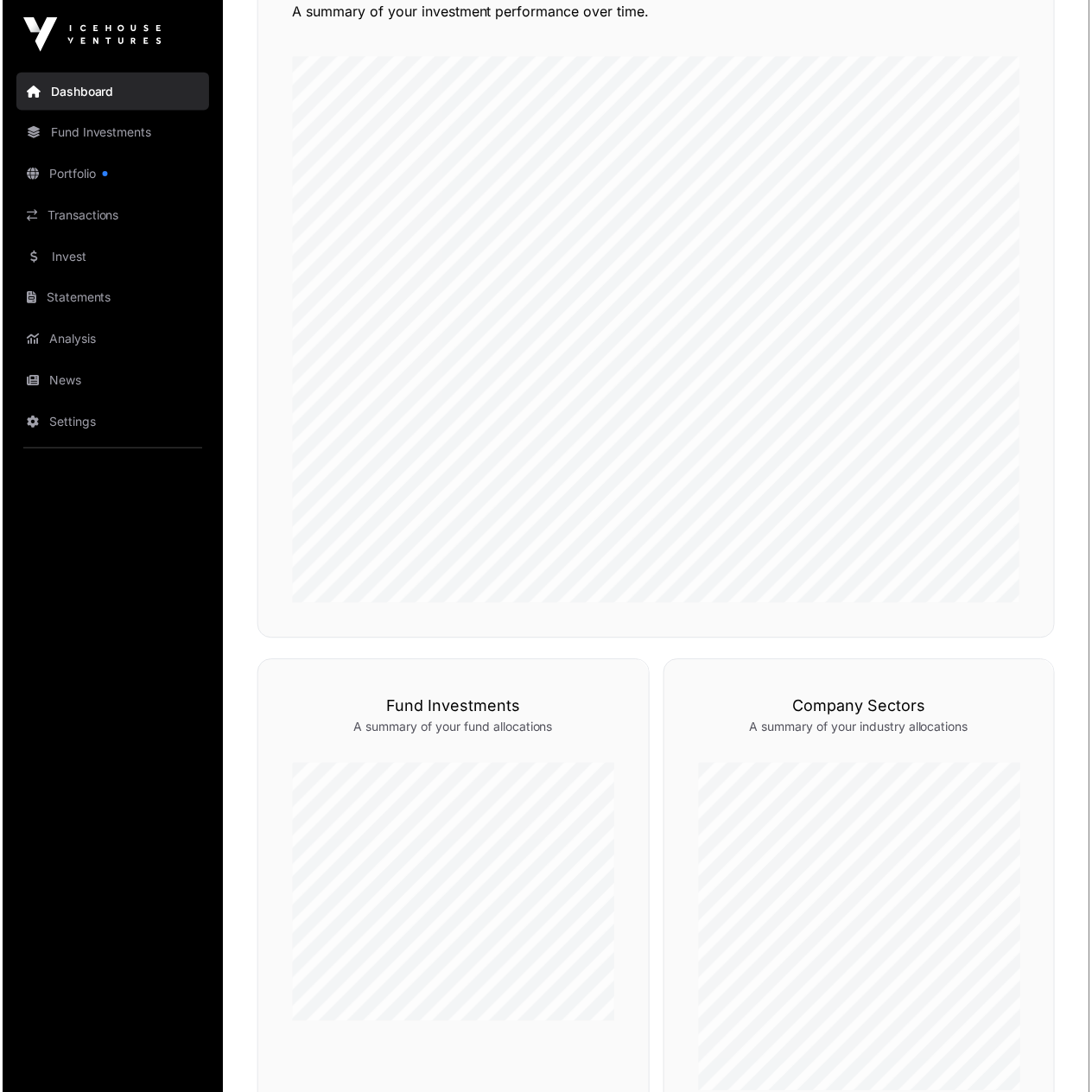
scroll to position [1003, 0]
